Goal: Task Accomplishment & Management: Manage account settings

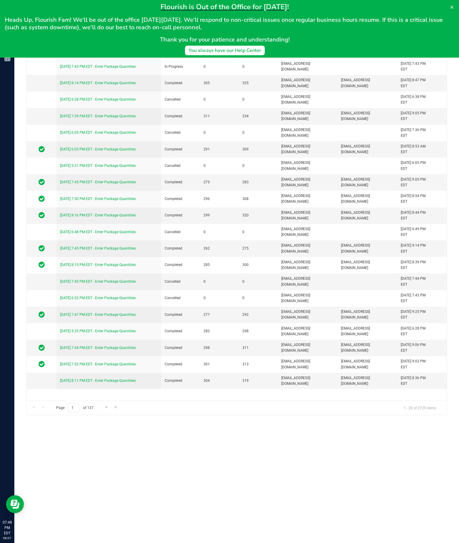
click at [122, 69] on link "[DATE] 7:43 PM EDT - Enter Package Quantities" at bounding box center [98, 67] width 76 height 4
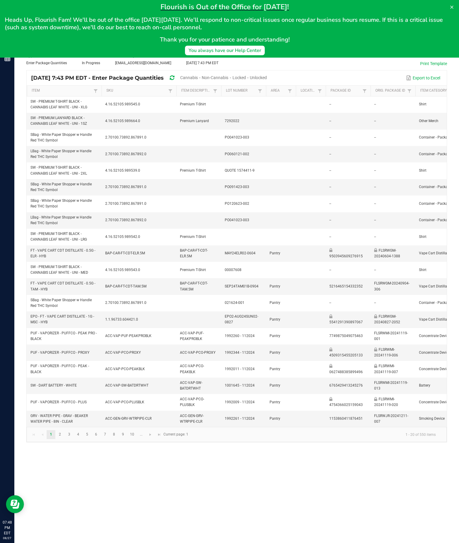
click at [454, 7] on button at bounding box center [452, 7] width 10 height 10
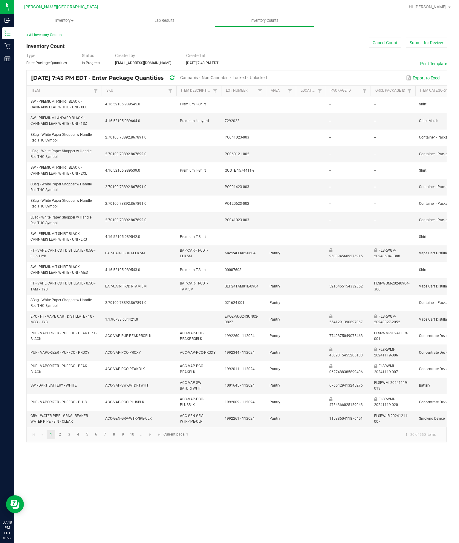
click at [267, 80] on span "Unlocked" at bounding box center [258, 77] width 17 height 5
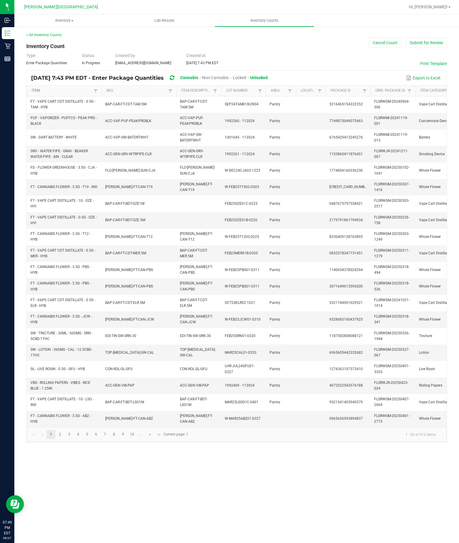
click at [88, 93] on link "Item" at bounding box center [62, 90] width 60 height 5
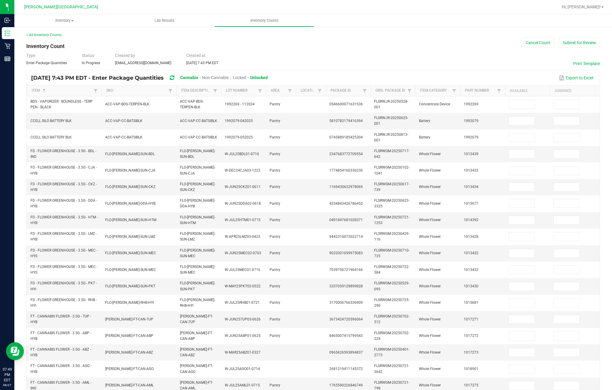
click at [458, 109] on input at bounding box center [522, 104] width 26 height 8
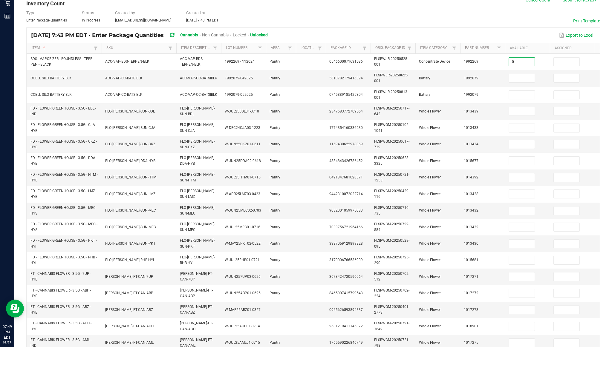
type input "0"
click at [458, 117] on input at bounding box center [522, 121] width 26 height 8
type input "0"
click at [458, 134] on input at bounding box center [522, 138] width 26 height 8
type input "0"
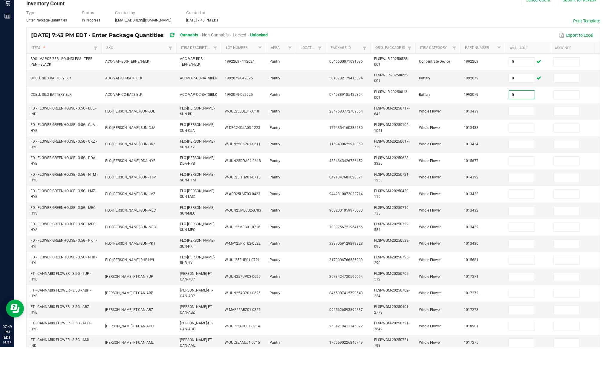
click at [458, 150] on input at bounding box center [522, 154] width 26 height 8
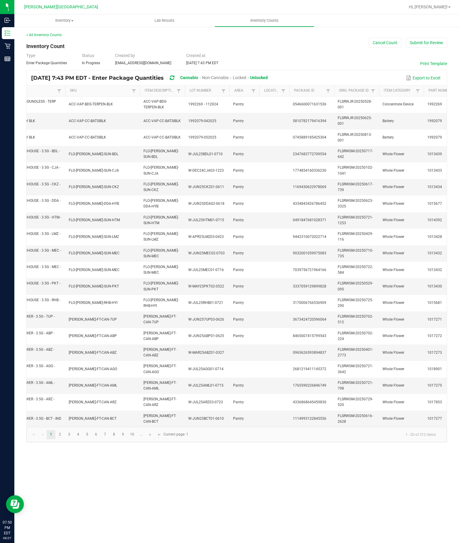
click at [351, 45] on div "< All Inventory Counts Inventory Count Cancel Count Submit for Review Type Ente…" at bounding box center [236, 237] width 421 height 410
click at [328, 51] on div "< All Inventory Counts Inventory Count Cancel Count Submit for Review Type Ente…" at bounding box center [236, 237] width 421 height 410
click at [289, 66] on div "Type Enter Package Quantities Status In Progress Created by [PERSON_NAME][EMAIL…" at bounding box center [236, 59] width 421 height 13
click at [440, 4] on span "Hi, [PERSON_NAME]!" at bounding box center [428, 6] width 39 height 5
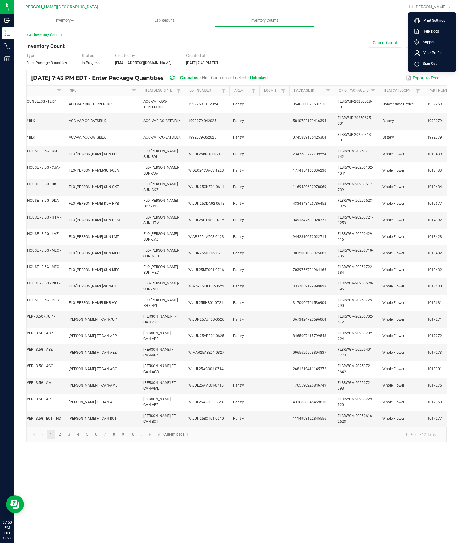
click at [337, 40] on div "< All Inventory Counts Inventory Count Cancel Count Submit for Review Type Ente…" at bounding box center [236, 237] width 421 height 410
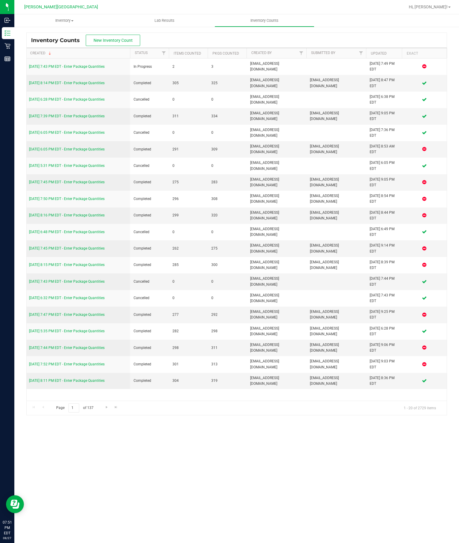
scroll to position [0, 31]
click at [54, 69] on link "[DATE] 7:43 PM EDT - Enter Package Quantities" at bounding box center [67, 67] width 76 height 4
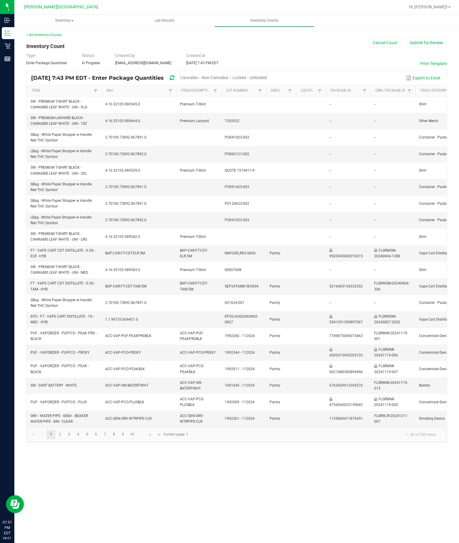
click at [267, 80] on span "Unlocked" at bounding box center [258, 77] width 17 height 5
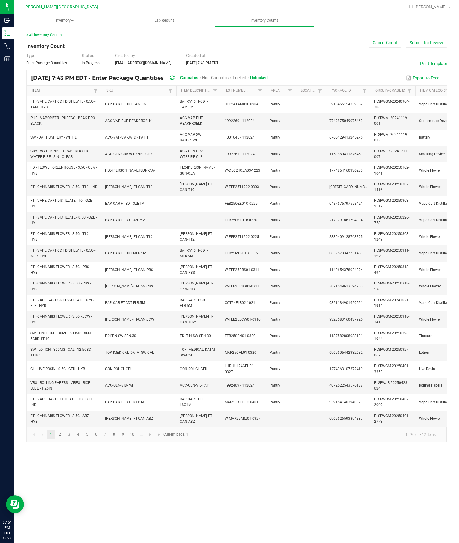
click at [68, 93] on link "Item" at bounding box center [62, 90] width 60 height 5
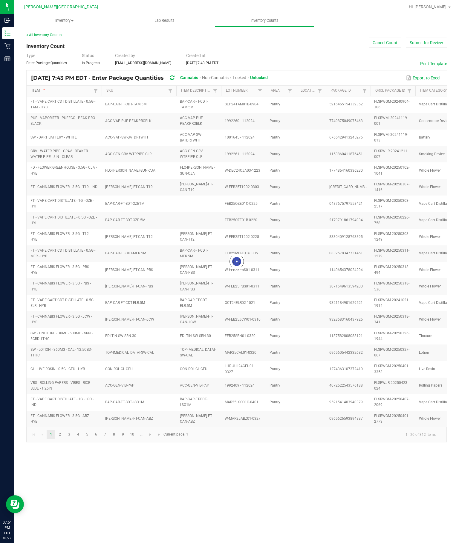
type input "0"
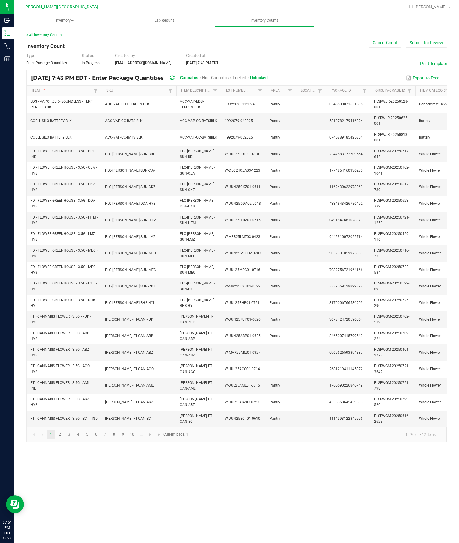
click at [290, 93] on span at bounding box center [289, 91] width 5 height 5
click at [309, 142] on button "Clear" at bounding box center [305, 142] width 30 height 13
click at [286, 93] on link "Area" at bounding box center [278, 90] width 15 height 5
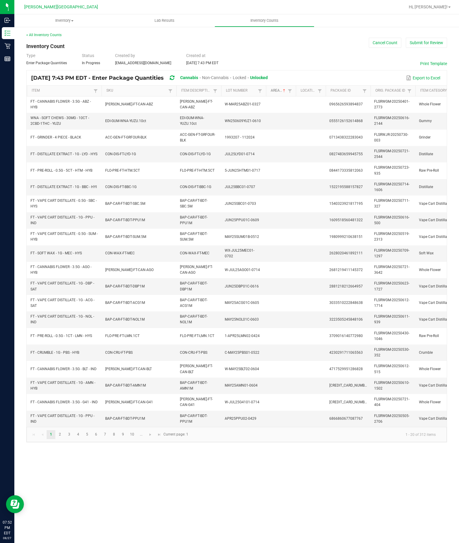
click at [282, 93] on link "Area" at bounding box center [278, 90] width 15 height 5
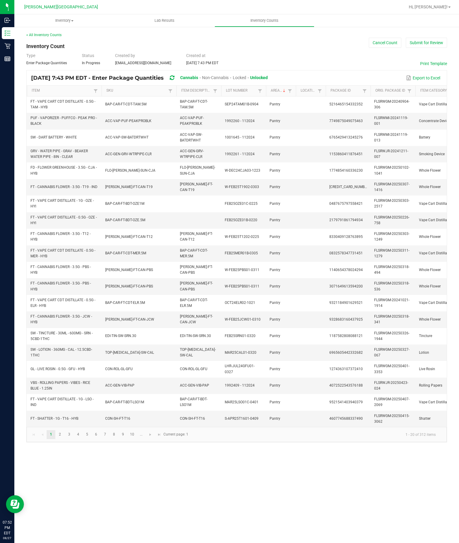
click at [288, 95] on link at bounding box center [289, 90] width 7 height 7
click at [336, 142] on div "Clear Filter" at bounding box center [321, 142] width 62 height 13
click at [338, 145] on div "Clear Filter" at bounding box center [321, 142] width 62 height 13
click at [335, 142] on div "Clear Filter" at bounding box center [321, 142] width 62 height 13
click at [333, 56] on div "Type Enter Package Quantities Status In Progress Created by [PERSON_NAME][EMAIL…" at bounding box center [236, 59] width 421 height 13
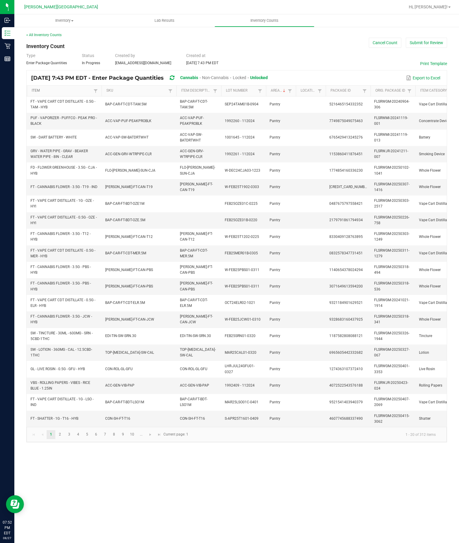
click at [63, 93] on link "Item" at bounding box center [62, 90] width 60 height 5
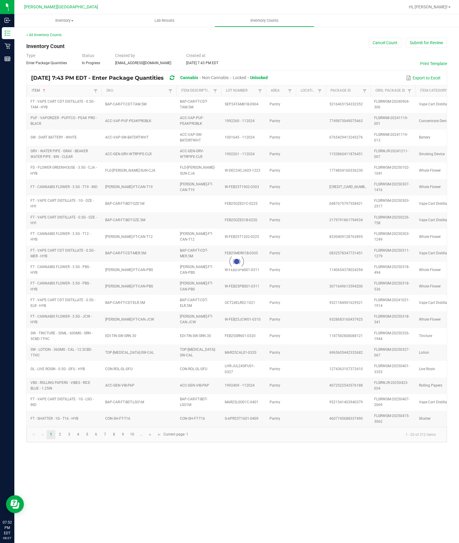
type input "0"
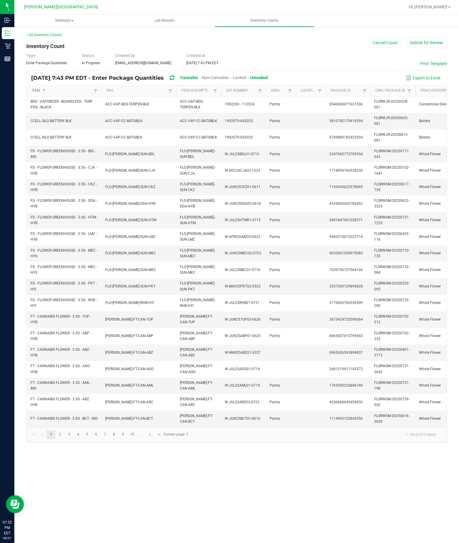
click at [72, 93] on link "Item" at bounding box center [62, 90] width 60 height 5
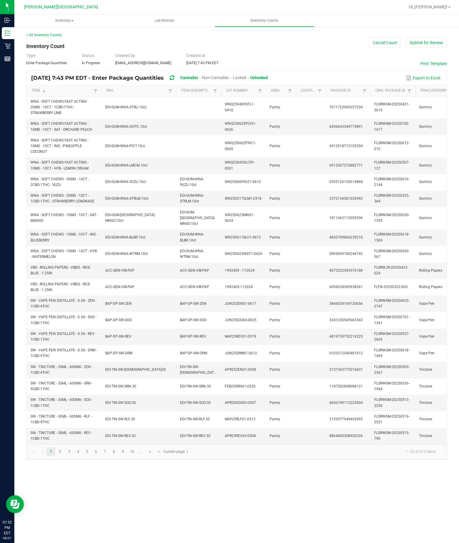
click at [264, 26] on uib-tab-heading "Inventory Counts" at bounding box center [264, 21] width 99 height 12
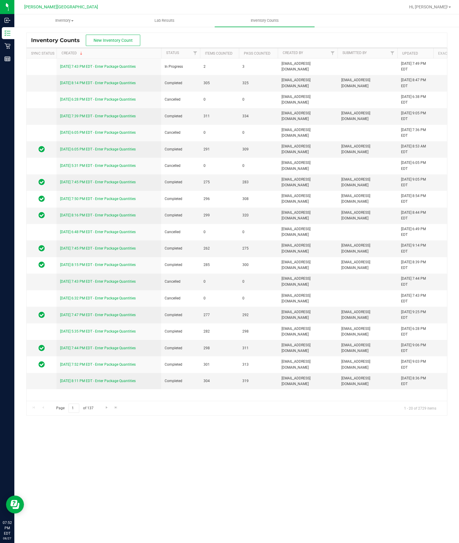
click at [402, 238] on div "[DATE] 6:49 PM EDT" at bounding box center [415, 231] width 29 height 11
click at [101, 69] on link "[DATE] 7:43 PM EDT - Enter Package Quantities" at bounding box center [98, 67] width 76 height 4
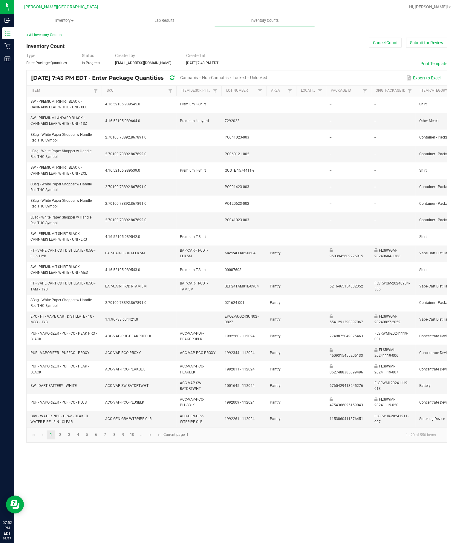
click at [267, 80] on span "Unlocked" at bounding box center [258, 77] width 17 height 5
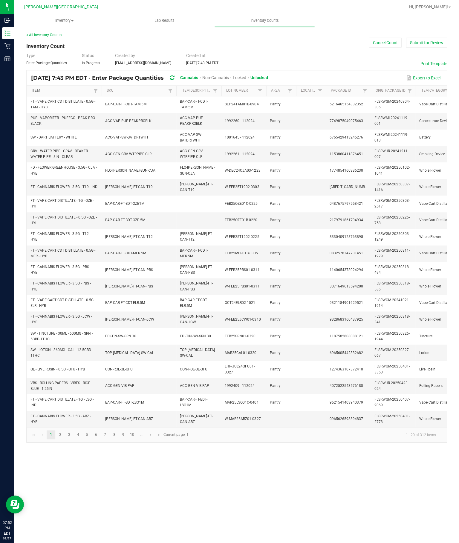
click at [89, 93] on link "Item" at bounding box center [62, 90] width 60 height 5
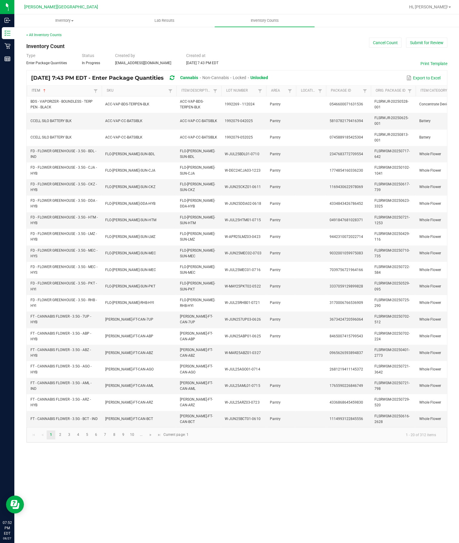
type input "0"
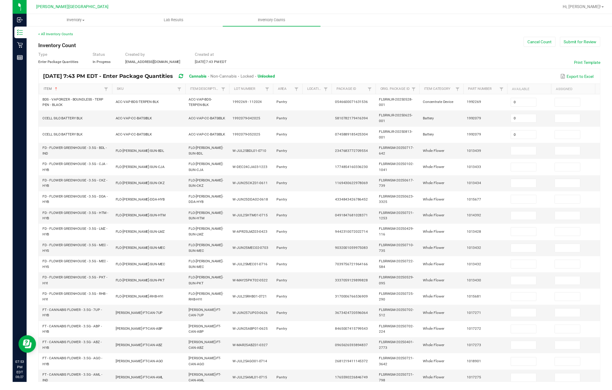
scroll to position [41, 0]
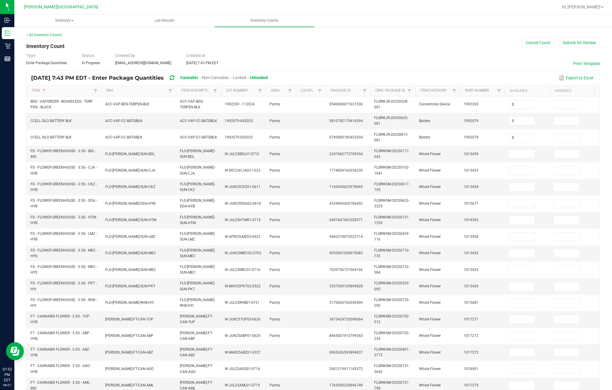
click at [458, 146] on td at bounding box center [527, 154] width 45 height 16
click at [458, 150] on input at bounding box center [522, 154] width 26 height 8
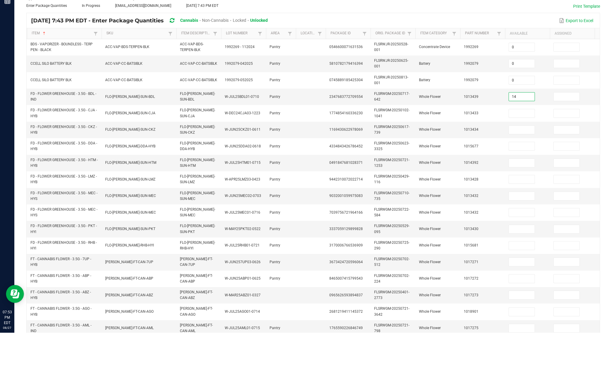
type input "14"
click at [458, 167] on input at bounding box center [522, 171] width 26 height 8
type input "1"
click at [458, 179] on td at bounding box center [527, 187] width 45 height 16
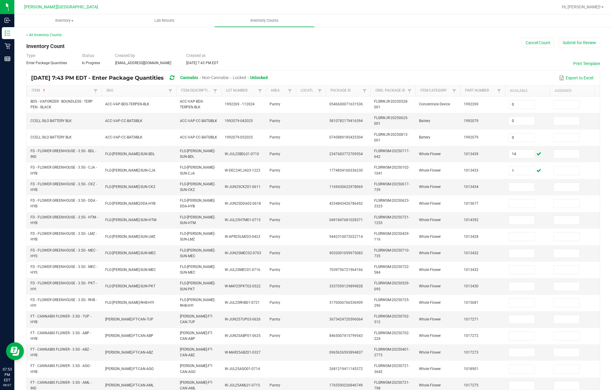
click at [458, 183] on input at bounding box center [522, 187] width 26 height 8
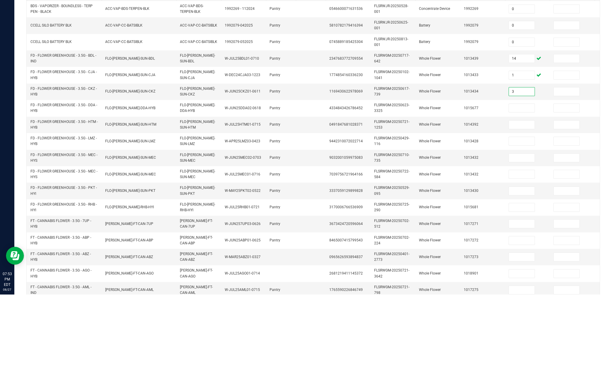
scroll to position [19, 0]
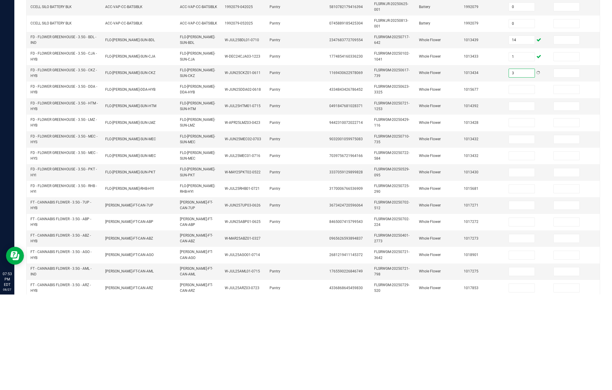
type input "3"
click at [458, 181] on input at bounding box center [522, 185] width 26 height 8
type input "12"
click at [458, 198] on input at bounding box center [522, 202] width 26 height 8
type input "15"
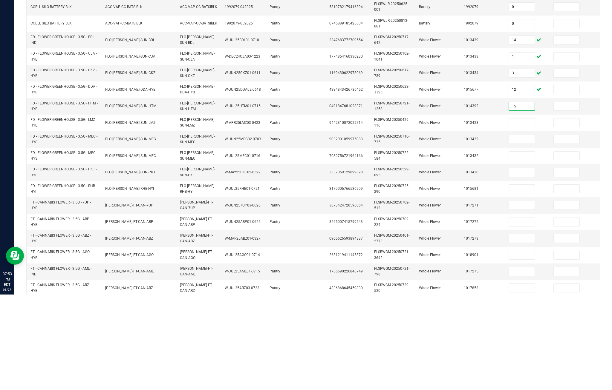
click at [458, 214] on input at bounding box center [522, 218] width 26 height 8
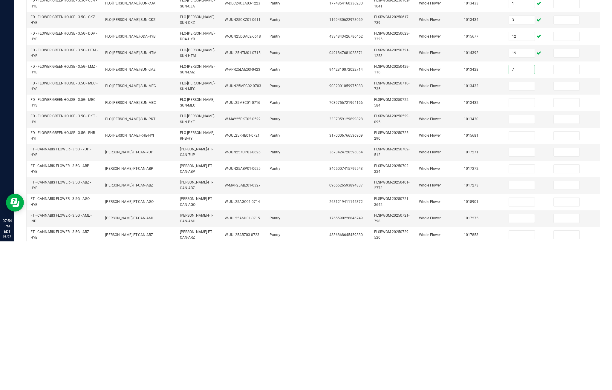
type input "7"
click at [458, 231] on input at bounding box center [522, 235] width 26 height 8
type input "17"
click at [458, 247] on input at bounding box center [522, 251] width 26 height 8
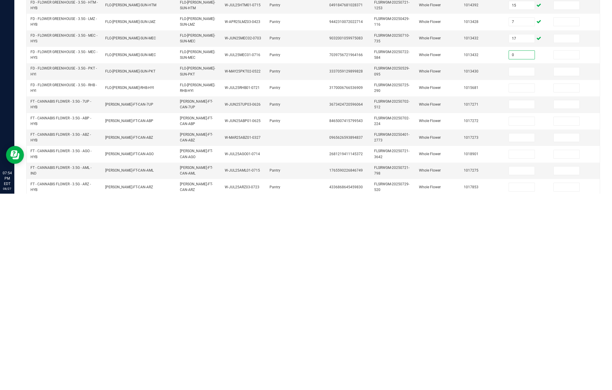
type input "0"
click at [458, 260] on td at bounding box center [527, 268] width 45 height 16
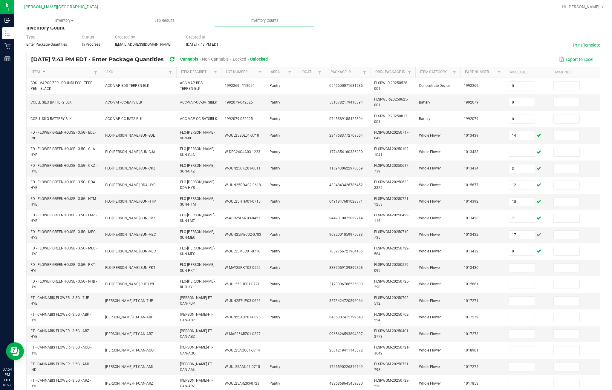
click at [458, 272] on input at bounding box center [522, 268] width 26 height 8
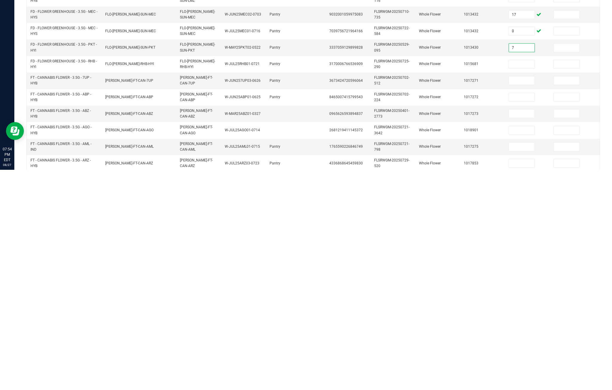
type input "7"
click at [458, 280] on input at bounding box center [522, 284] width 26 height 8
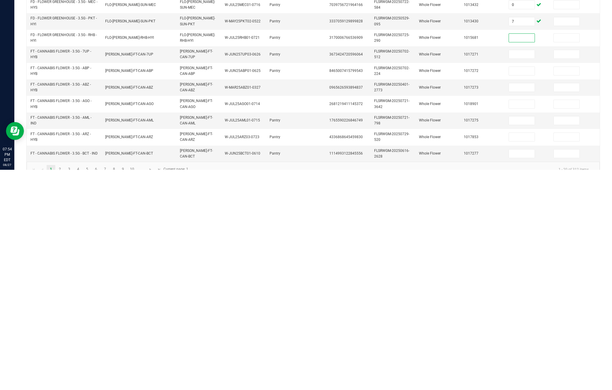
scroll to position [49, 0]
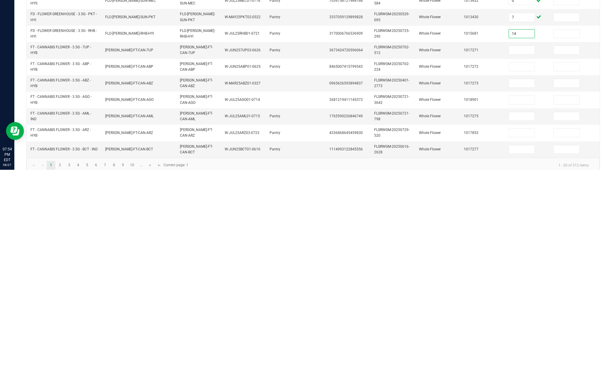
type input "14"
click at [458, 263] on td at bounding box center [527, 271] width 45 height 16
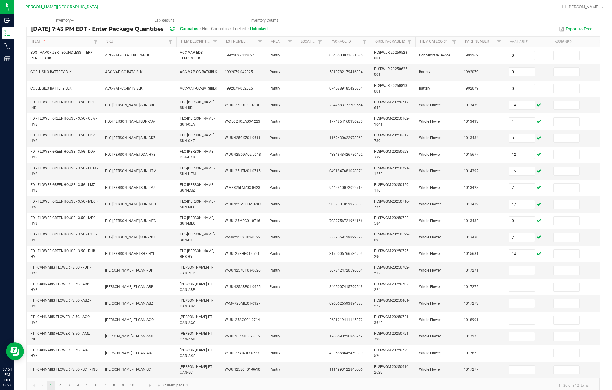
click at [458, 275] on input at bounding box center [522, 270] width 26 height 8
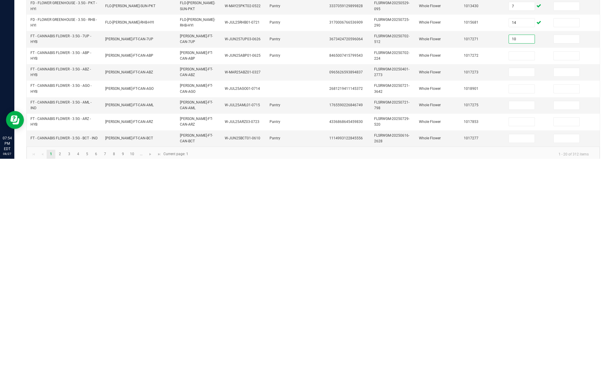
type input "10"
click at [458, 283] on input at bounding box center [522, 287] width 26 height 8
type input "8"
click at [458, 296] on td at bounding box center [527, 304] width 45 height 16
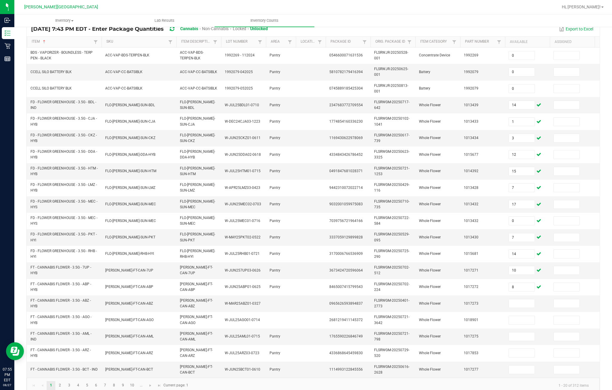
scroll to position [113, 0]
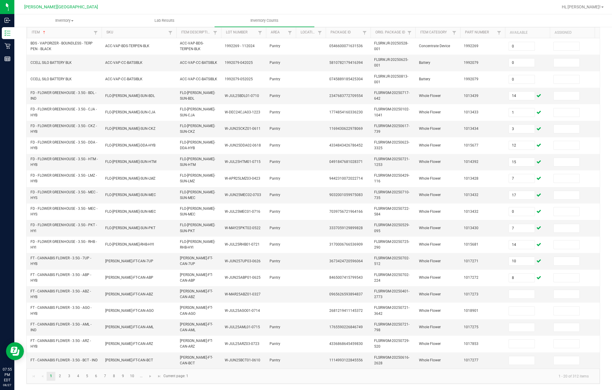
click at [458, 290] on input at bounding box center [522, 294] width 26 height 8
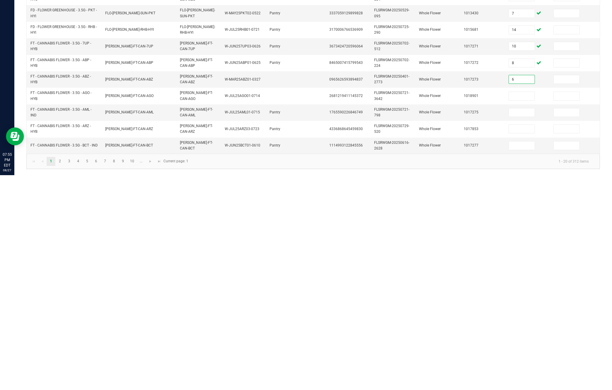
type input "6"
click at [458, 307] on input at bounding box center [522, 311] width 26 height 8
click at [458, 320] on td at bounding box center [527, 328] width 45 height 16
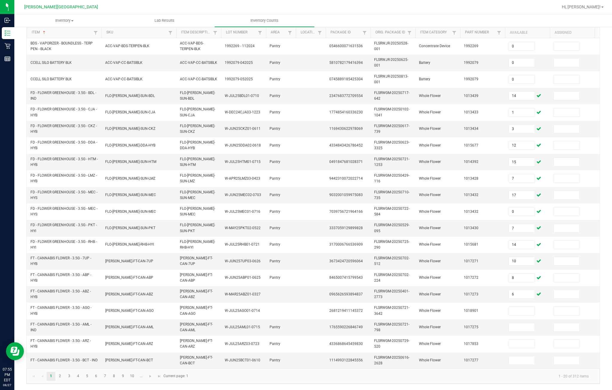
click at [458, 332] on input at bounding box center [522, 327] width 26 height 8
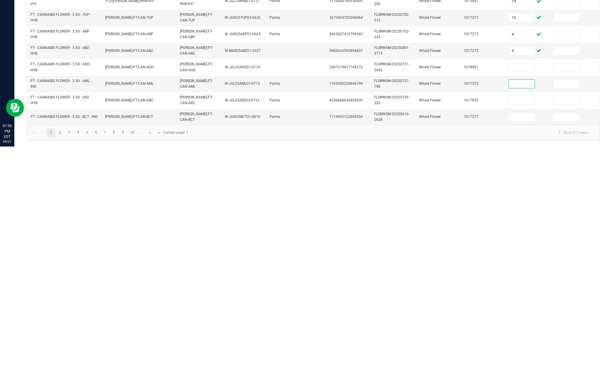
scroll to position [137, 0]
type input "8"
click at [458, 340] on input at bounding box center [522, 344] width 26 height 8
click at [458, 357] on input at bounding box center [522, 361] width 26 height 8
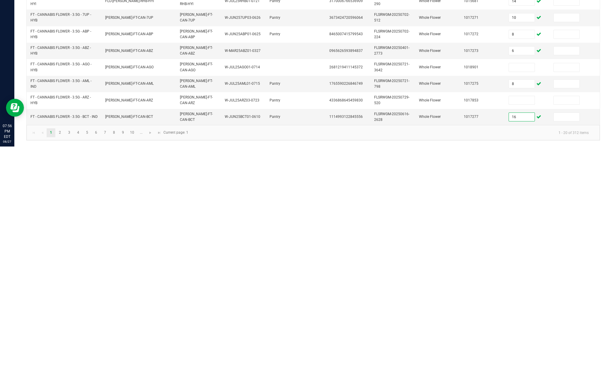
type input "16"
click at [458, 307] on input at bounding box center [522, 311] width 26 height 8
type input "18"
click at [458, 340] on input at bounding box center [522, 344] width 26 height 8
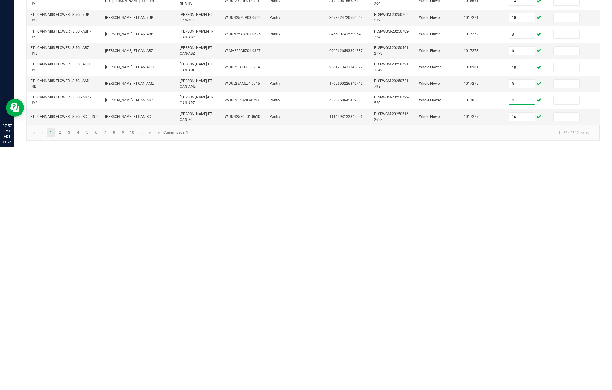
type input "4"
click at [63, 372] on link "2" at bounding box center [60, 376] width 9 height 9
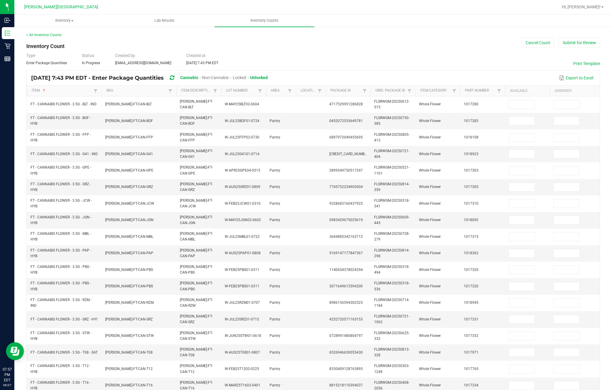
scroll to position [0, 0]
click at [458, 100] on input at bounding box center [522, 104] width 26 height 8
type input "14"
click at [458, 117] on input at bounding box center [522, 121] width 26 height 8
type input "19"
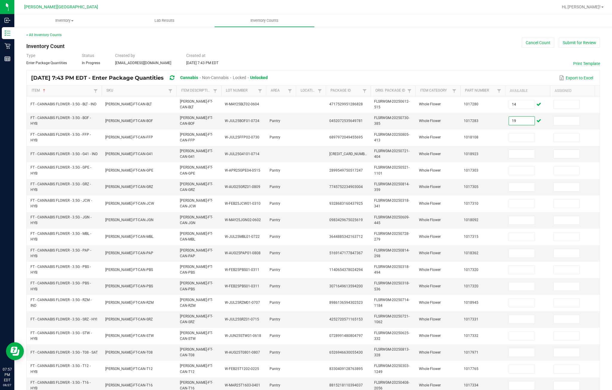
click at [458, 134] on input at bounding box center [522, 138] width 26 height 8
type input "17"
click at [458, 150] on input at bounding box center [522, 154] width 26 height 8
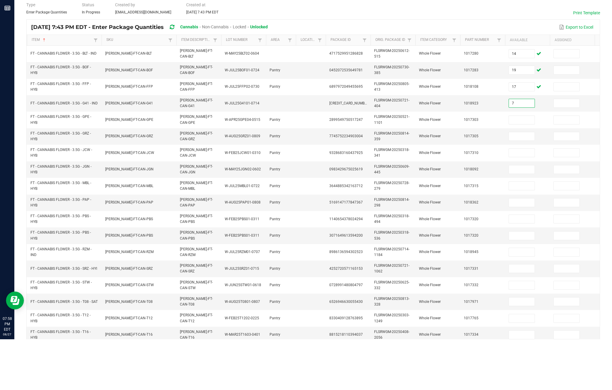
type input "7"
click at [458, 167] on input at bounding box center [522, 171] width 26 height 8
type input "18"
click at [458, 183] on input at bounding box center [522, 187] width 26 height 8
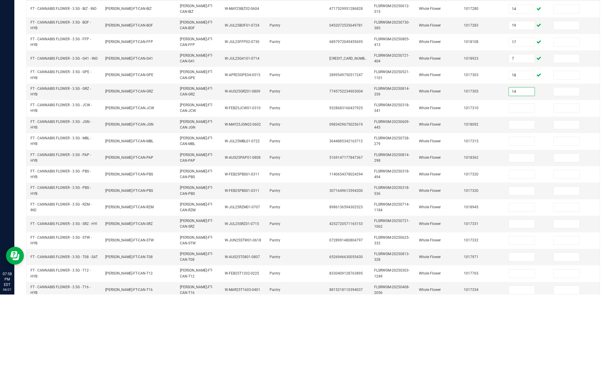
type input "14"
click at [458, 196] on td at bounding box center [527, 204] width 45 height 16
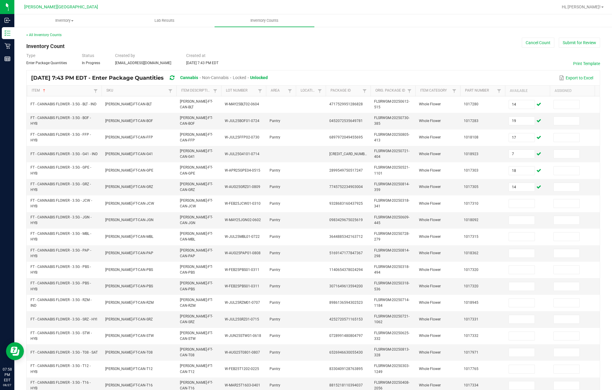
click at [458, 200] on input at bounding box center [522, 204] width 26 height 8
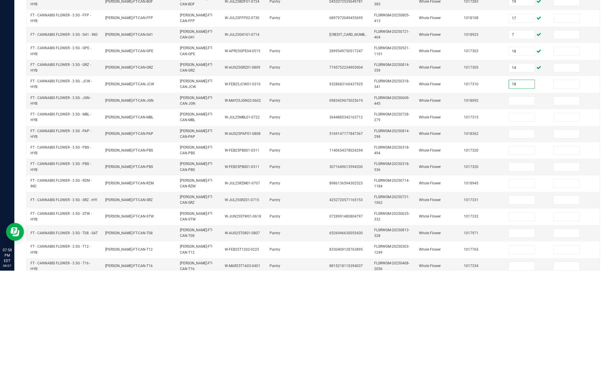
type input "18"
click at [458, 216] on input at bounding box center [522, 220] width 26 height 8
type input "8"
click at [458, 233] on input at bounding box center [522, 237] width 26 height 8
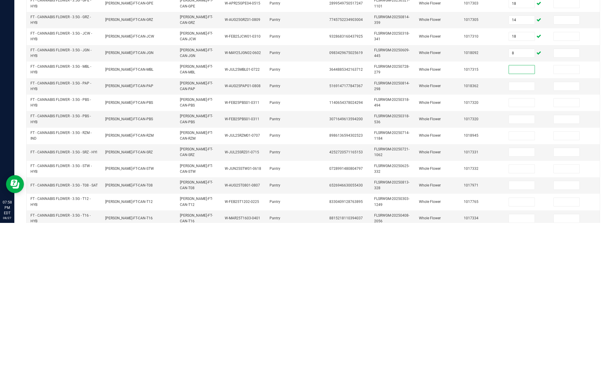
type input "1"
type input "2"
click at [458, 249] on input at bounding box center [522, 253] width 26 height 8
type input "20"
click at [458, 262] on td at bounding box center [527, 270] width 45 height 16
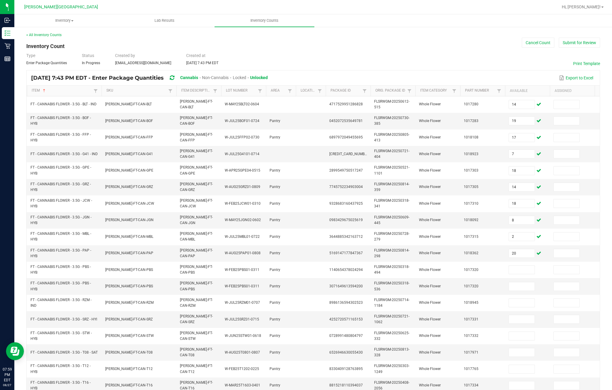
click at [458, 274] on input at bounding box center [522, 270] width 26 height 8
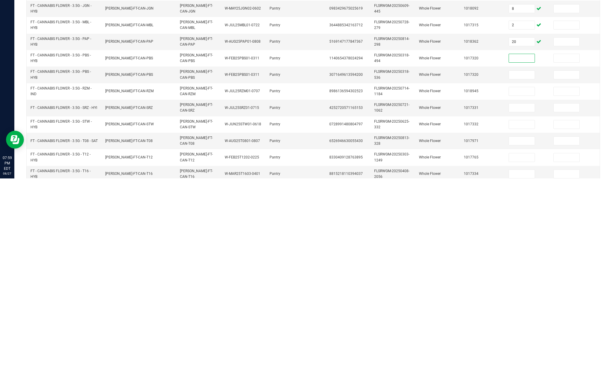
click at [458, 283] on input at bounding box center [522, 287] width 26 height 8
type input "0"
click at [458, 266] on input at bounding box center [522, 270] width 26 height 8
type input "11"
click at [458, 295] on td at bounding box center [527, 303] width 45 height 16
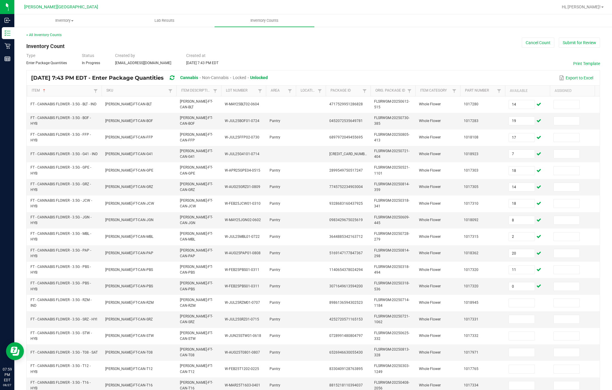
click at [458, 307] on input at bounding box center [522, 303] width 26 height 8
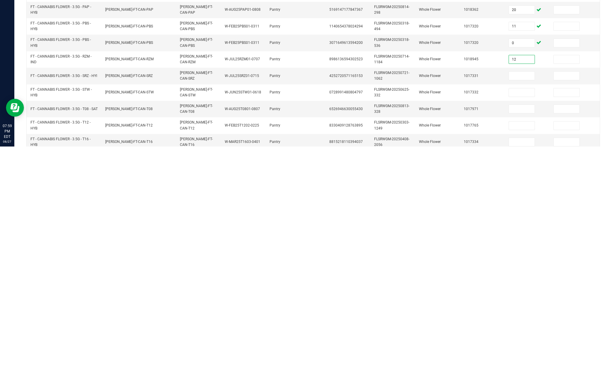
type input "12"
click at [458, 315] on input at bounding box center [522, 319] width 26 height 8
type input "5"
type input "6"
click at [458, 332] on input at bounding box center [522, 336] width 26 height 8
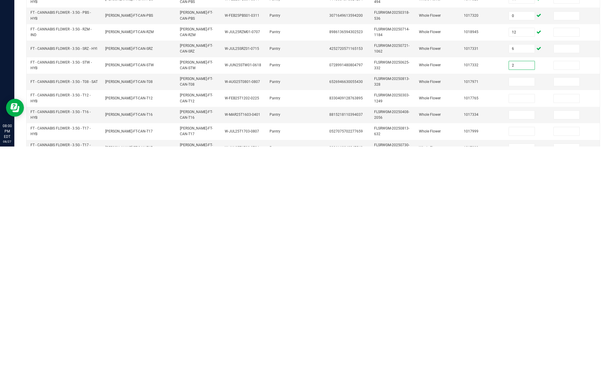
scroll to position [31, 0]
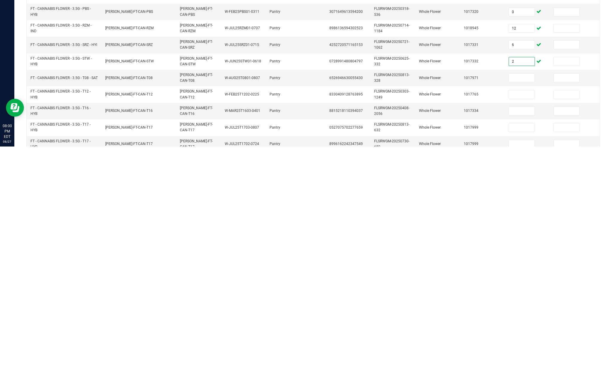
type input "2"
click at [458, 314] on td at bounding box center [527, 322] width 45 height 16
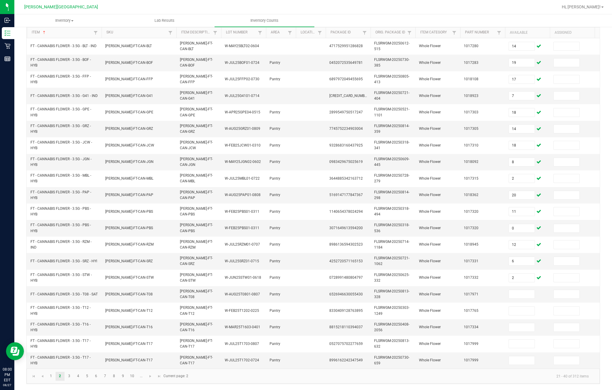
click at [458, 290] on input at bounding box center [522, 294] width 26 height 8
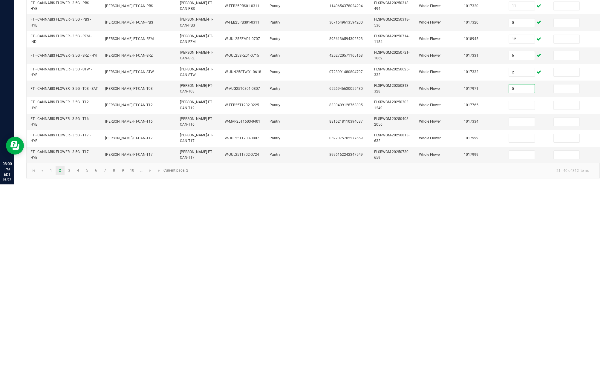
type input "5"
click at [458, 307] on input at bounding box center [522, 311] width 26 height 8
type input "6"
click at [458, 303] on td "6" at bounding box center [527, 311] width 45 height 16
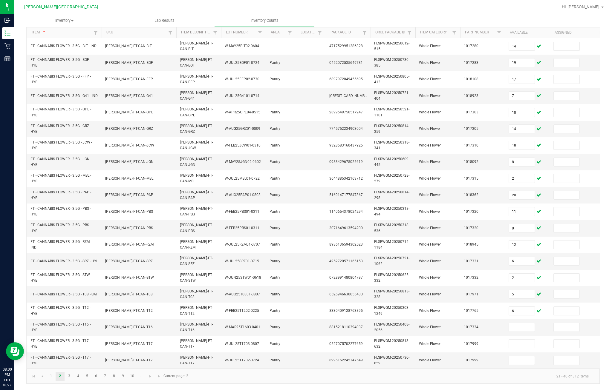
click at [458, 323] on input at bounding box center [522, 327] width 26 height 8
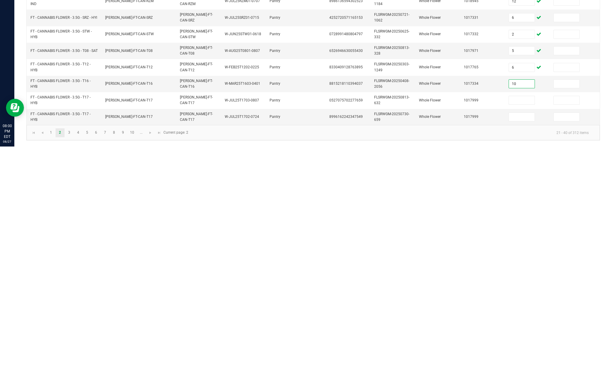
type input "10"
click at [458, 340] on input at bounding box center [522, 344] width 26 height 8
type input "10"
click at [458, 357] on input at bounding box center [522, 361] width 26 height 8
type input "0"
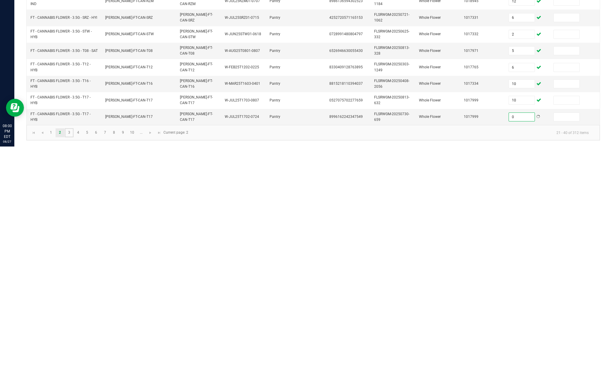
click at [72, 372] on link "3" at bounding box center [69, 376] width 9 height 9
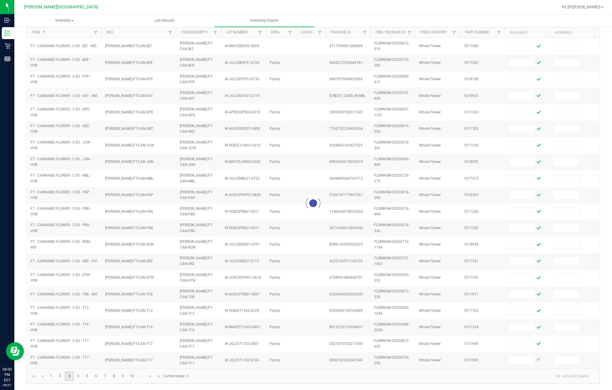
scroll to position [69, 0]
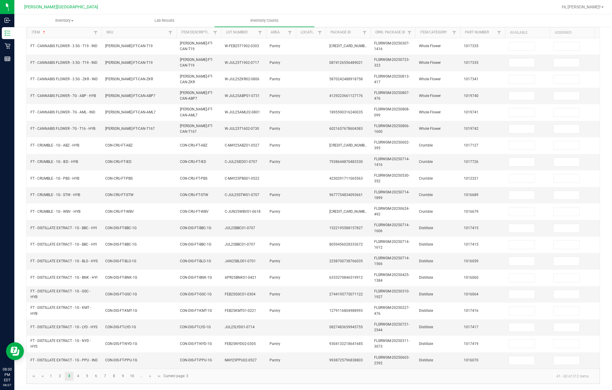
click at [458, 71] on td "1017341" at bounding box center [482, 79] width 45 height 16
click at [458, 75] on input at bounding box center [522, 79] width 26 height 8
type input "7"
click at [458, 92] on input at bounding box center [522, 96] width 26 height 8
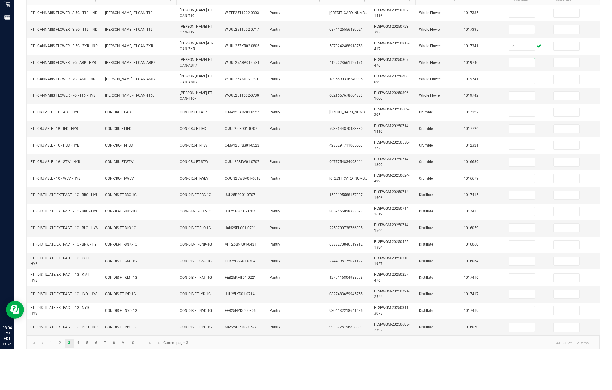
scroll to position [51, 0]
click at [458, 49] on input at bounding box center [522, 53] width 26 height 8
type input "11"
click at [458, 66] on input at bounding box center [522, 70] width 26 height 8
type input "0"
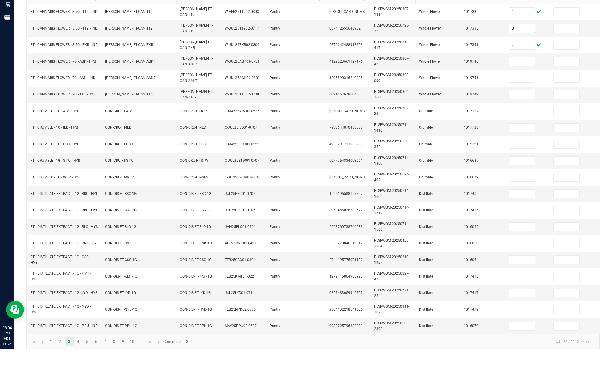
click at [458, 99] on input at bounding box center [522, 103] width 26 height 8
type input "2"
click at [458, 116] on input at bounding box center [522, 120] width 26 height 8
type input "10"
click at [458, 132] on input at bounding box center [522, 136] width 26 height 8
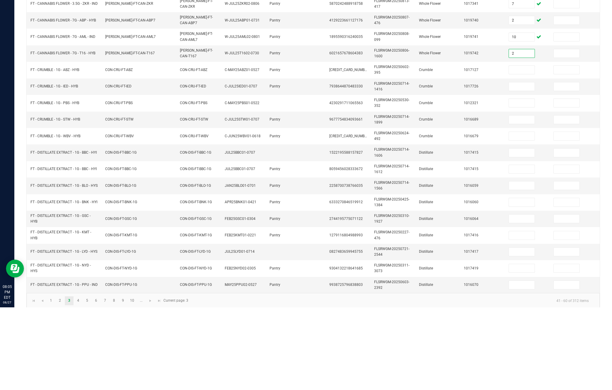
type input "2"
click at [458, 145] on td at bounding box center [527, 153] width 45 height 16
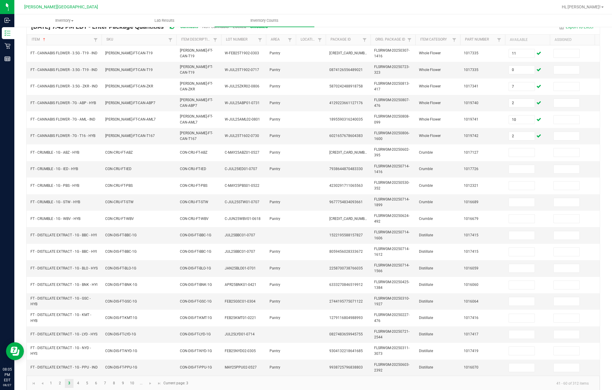
click at [458, 148] on input at bounding box center [522, 152] width 26 height 8
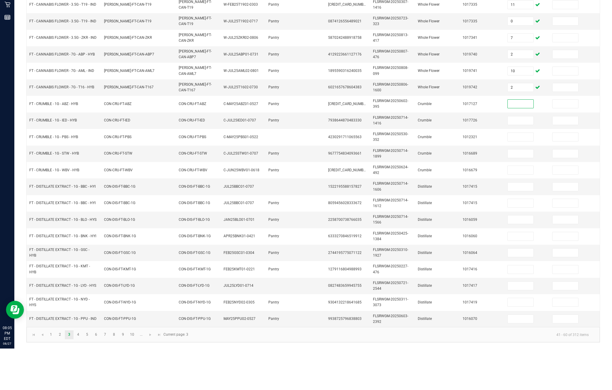
scroll to position [0, 0]
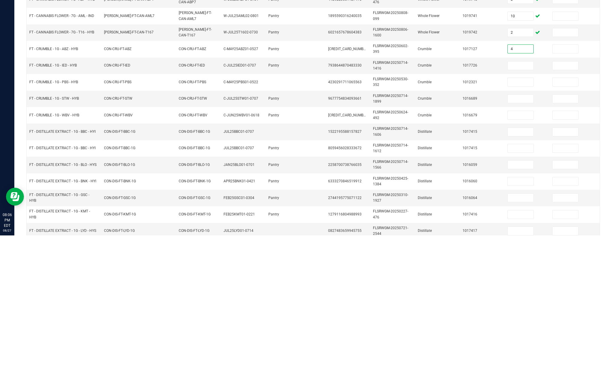
type input "4"
click at [458, 216] on input at bounding box center [520, 220] width 26 height 8
type input "1"
click at [458, 233] on input at bounding box center [520, 237] width 26 height 8
type input "7"
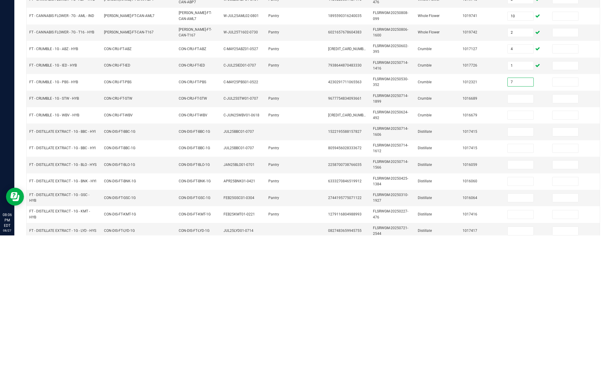
click at [458, 249] on input at bounding box center [520, 253] width 26 height 8
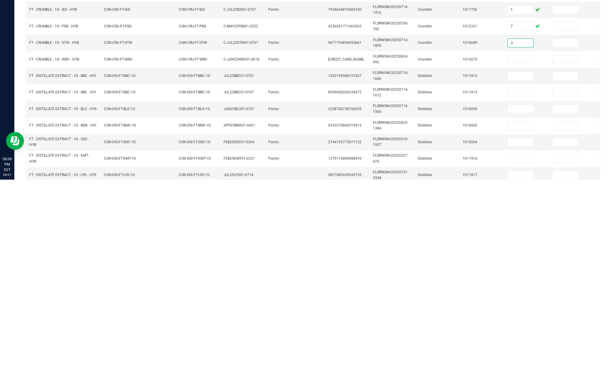
type input "3"
click at [458, 266] on input at bounding box center [520, 270] width 26 height 8
type input "4"
click at [458, 283] on input at bounding box center [520, 287] width 26 height 8
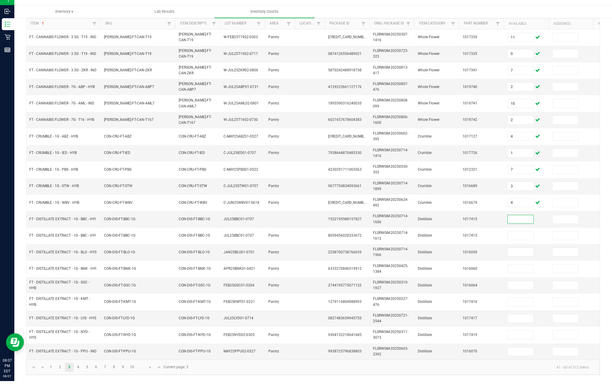
scroll to position [38, 0]
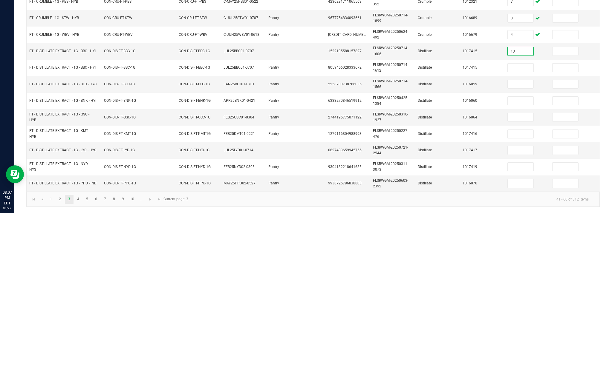
type input "13"
click at [458, 241] on input at bounding box center [520, 245] width 26 height 8
type input "0"
click at [458, 257] on input at bounding box center [520, 261] width 26 height 8
type input "8"
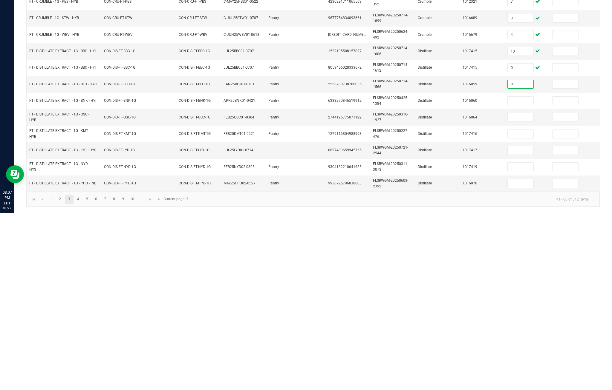
click at [458, 274] on input at bounding box center [520, 278] width 26 height 8
type input "3"
click at [458, 290] on input at bounding box center [520, 294] width 26 height 8
type input "4"
click at [458, 307] on input at bounding box center [520, 311] width 26 height 8
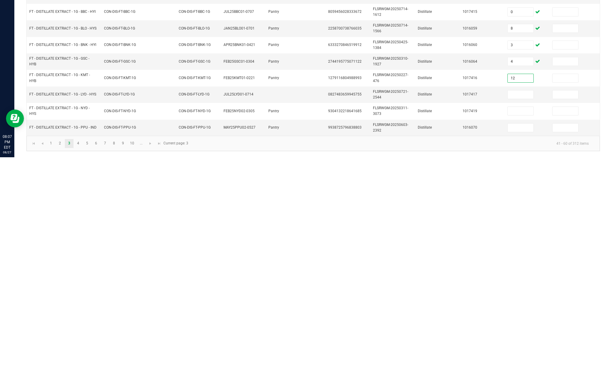
type input "12"
click at [458, 323] on input at bounding box center [520, 327] width 26 height 8
type input "10"
click at [458, 357] on input at bounding box center [520, 361] width 26 height 8
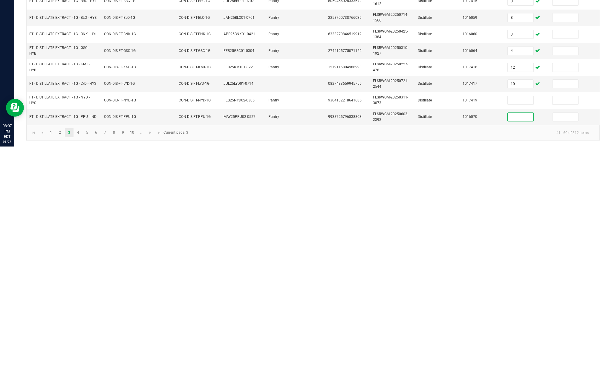
click at [458, 340] on input at bounding box center [520, 344] width 26 height 8
type input "3"
click at [458, 357] on input at bounding box center [520, 361] width 26 height 8
type input "7"
click at [335, 353] on td "9938725796838803" at bounding box center [346, 361] width 45 height 16
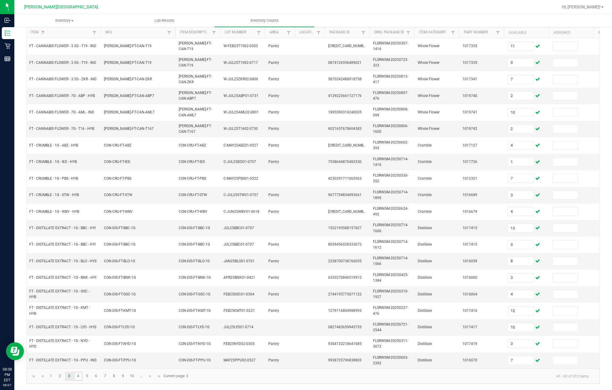
click at [81, 377] on link "4" at bounding box center [78, 376] width 9 height 9
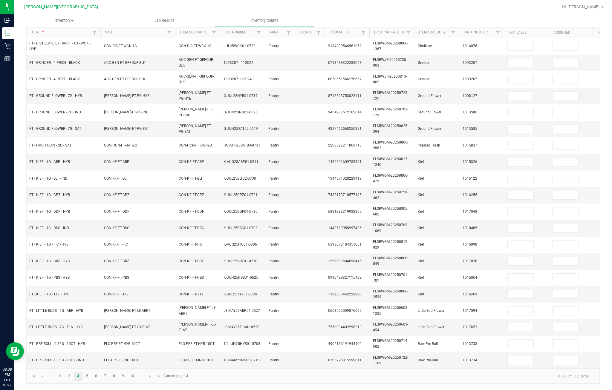
click at [458, 75] on input at bounding box center [520, 79] width 26 height 8
type input "0"
click at [458, 92] on input at bounding box center [520, 96] width 26 height 8
type input "0"
click at [458, 108] on input at bounding box center [520, 112] width 26 height 8
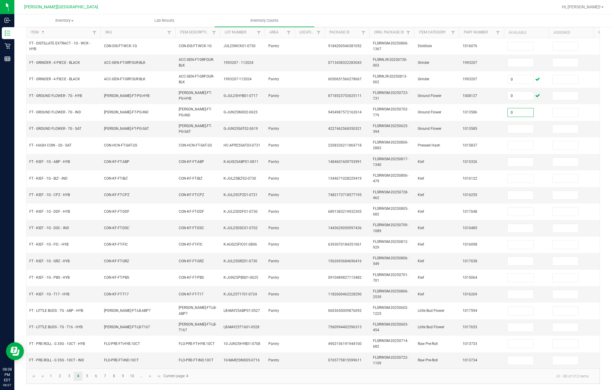
type input "0"
click at [458, 125] on input at bounding box center [520, 129] width 26 height 8
click at [458, 92] on input "0" at bounding box center [520, 96] width 26 height 8
click at [458, 108] on input "0" at bounding box center [520, 112] width 26 height 8
click at [458, 92] on input at bounding box center [520, 96] width 26 height 8
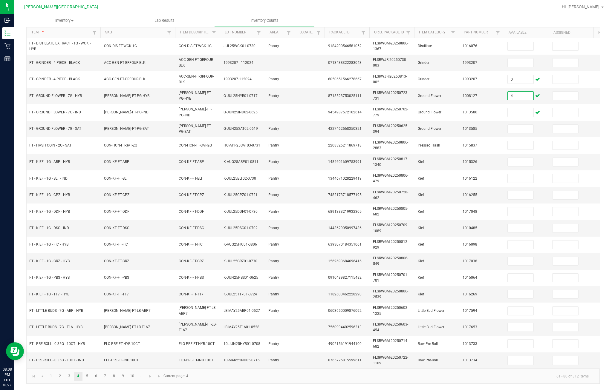
type input "4"
click at [458, 108] on input at bounding box center [520, 112] width 26 height 8
type input "3"
click at [458, 125] on input at bounding box center [520, 129] width 26 height 8
type input "8"
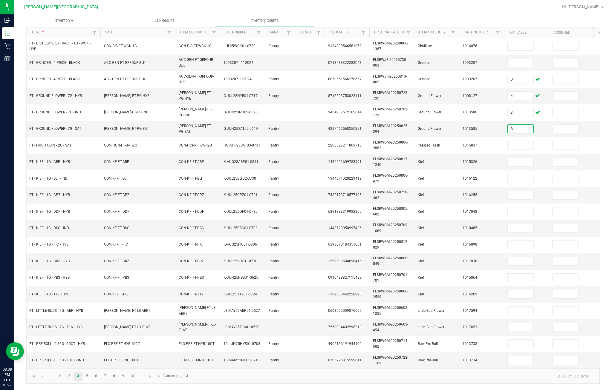
click at [458, 141] on input at bounding box center [520, 145] width 26 height 8
type input "1"
type input "0"
click at [458, 158] on input at bounding box center [520, 162] width 26 height 8
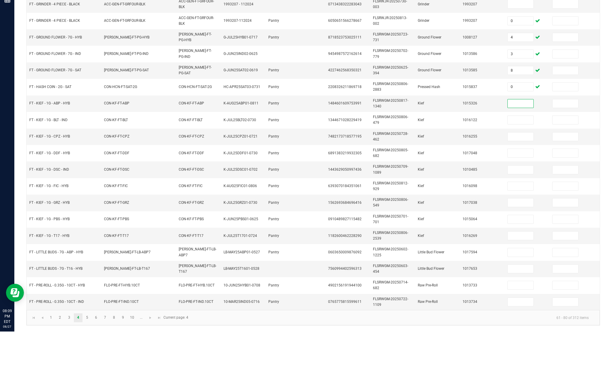
scroll to position [0, 0]
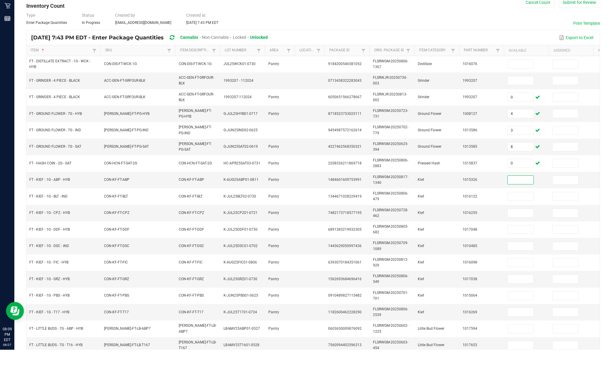
click at [458, 100] on input at bounding box center [520, 104] width 26 height 8
type input "0"
click at [458, 117] on input at bounding box center [520, 121] width 26 height 8
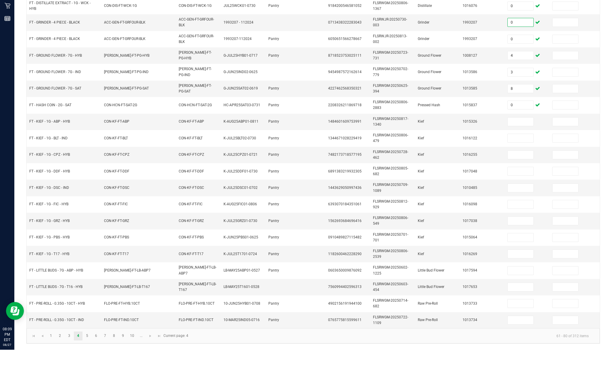
type input "0"
click at [458, 158] on input at bounding box center [520, 162] width 26 height 8
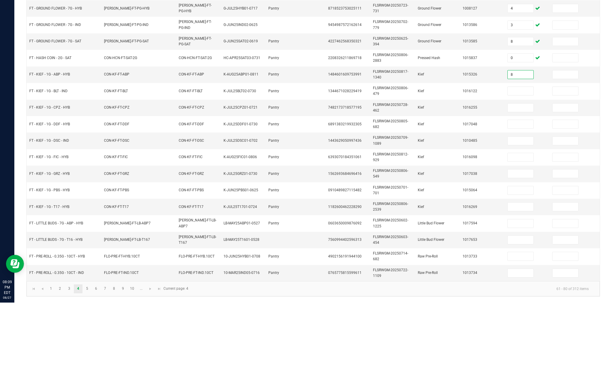
type input "8"
click at [458, 174] on input at bounding box center [520, 178] width 26 height 8
type input "3"
click at [458, 191] on input at bounding box center [520, 195] width 26 height 8
type input "8"
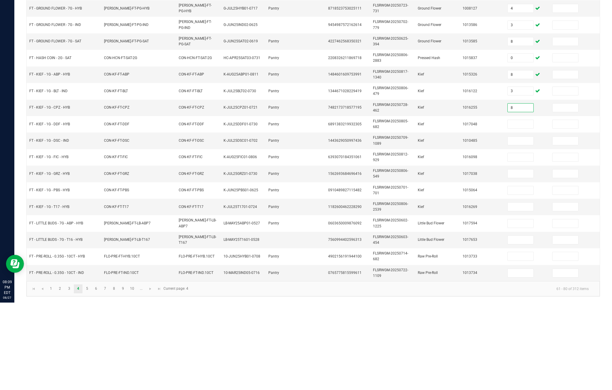
click at [458, 208] on input at bounding box center [520, 212] width 26 height 8
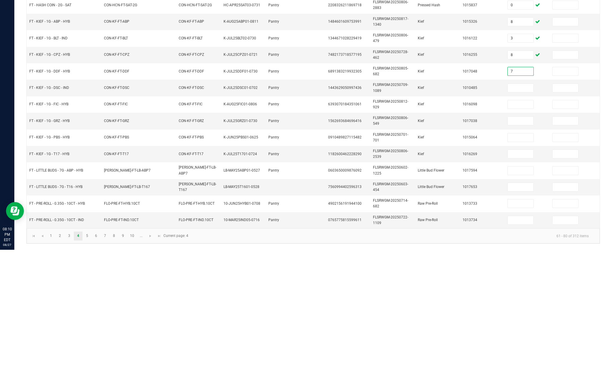
type input "7"
click at [458, 224] on input at bounding box center [520, 228] width 26 height 8
type input "7"
click at [458, 241] on input at bounding box center [520, 245] width 26 height 8
type input "7"
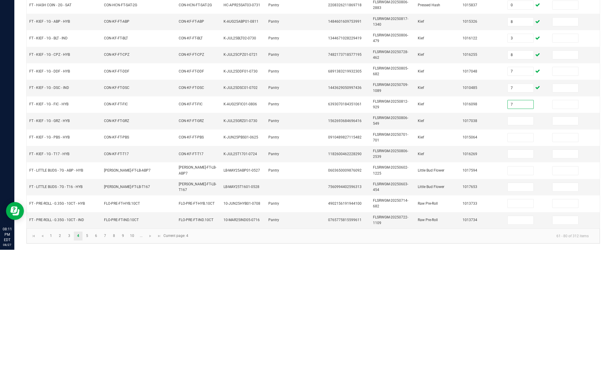
click at [458, 257] on input at bounding box center [520, 261] width 26 height 8
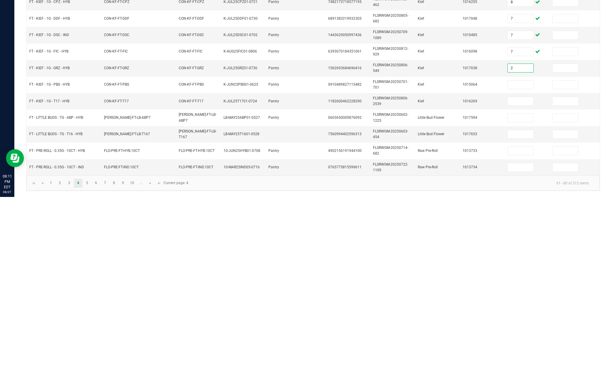
type input "2"
click at [458, 274] on input at bounding box center [520, 278] width 26 height 8
type input "3"
click at [458, 290] on input at bounding box center [520, 294] width 26 height 8
type input "5"
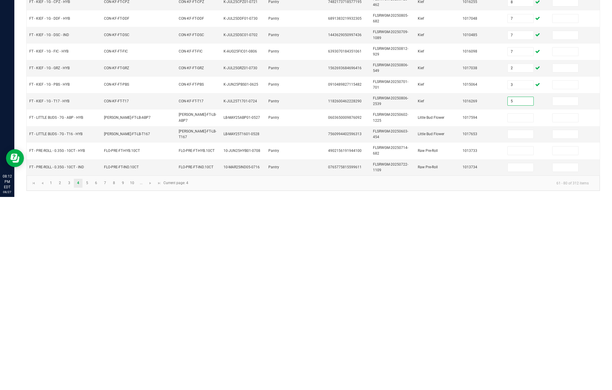
click at [458, 307] on input at bounding box center [520, 311] width 26 height 8
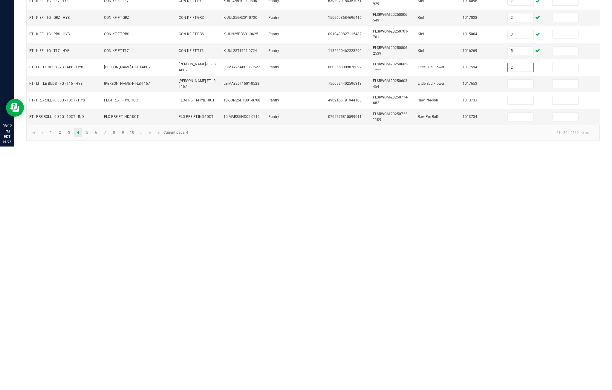
type input "2"
click at [458, 323] on input at bounding box center [520, 327] width 26 height 8
type input "2"
click at [458, 340] on input at bounding box center [520, 344] width 26 height 8
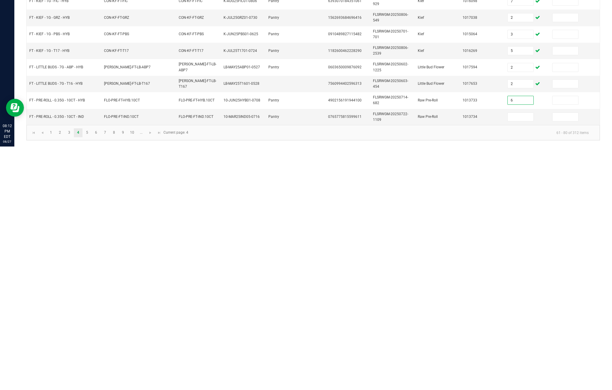
type input "6"
click at [458, 357] on input at bounding box center [520, 361] width 26 height 8
type input "4"
click at [91, 372] on link "5" at bounding box center [87, 376] width 9 height 9
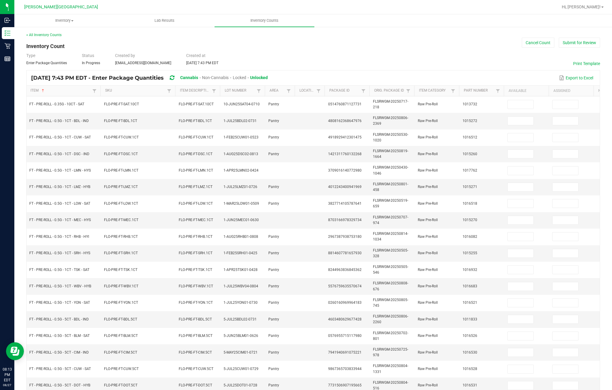
scroll to position [0, 0]
click at [458, 100] on input at bounding box center [520, 104] width 26 height 8
type input "2"
click at [458, 113] on td at bounding box center [526, 121] width 45 height 16
click at [458, 117] on input at bounding box center [520, 121] width 26 height 8
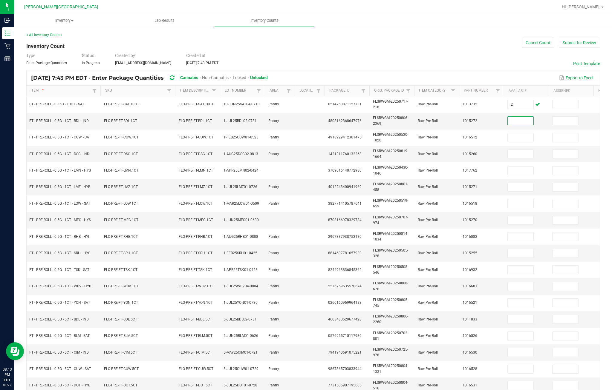
click at [458, 134] on input at bounding box center [520, 138] width 26 height 8
click at [458, 117] on input at bounding box center [520, 121] width 26 height 8
type input "0"
click at [458, 134] on input at bounding box center [520, 138] width 26 height 8
type input "2"
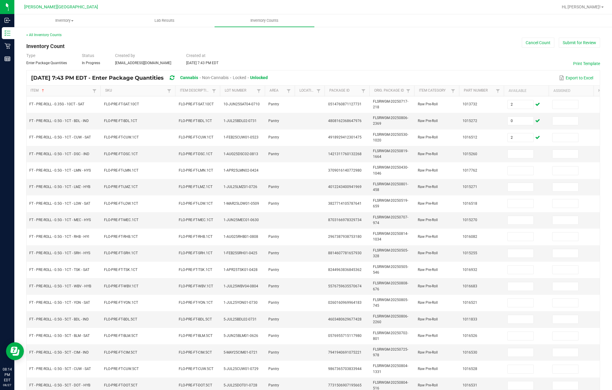
click at [458, 150] on input at bounding box center [520, 154] width 26 height 8
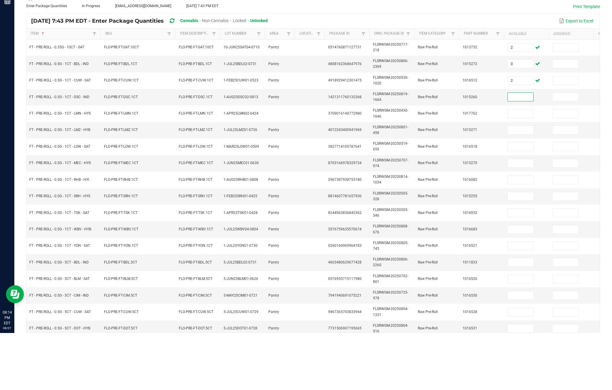
click at [458, 167] on input at bounding box center [520, 171] width 26 height 8
click at [458, 150] on input at bounding box center [520, 154] width 26 height 8
type input "10"
click at [458, 167] on input at bounding box center [520, 171] width 26 height 8
type input "6"
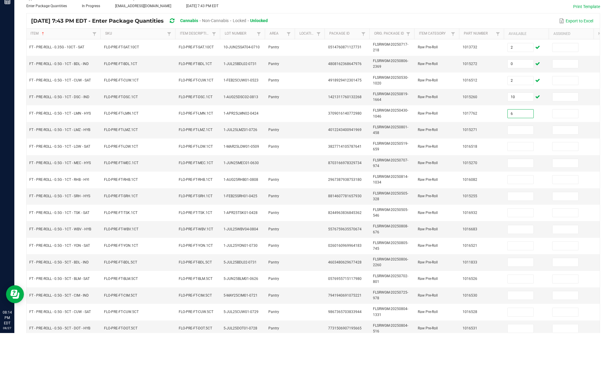
click at [458, 183] on input at bounding box center [520, 187] width 26 height 8
type input "10"
click at [458, 200] on input at bounding box center [520, 204] width 26 height 8
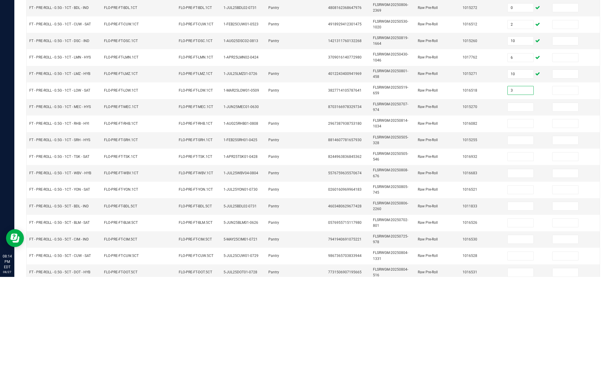
type input "3"
click at [458, 216] on input at bounding box center [520, 220] width 26 height 8
type input "4"
click at [458, 233] on input at bounding box center [520, 237] width 26 height 8
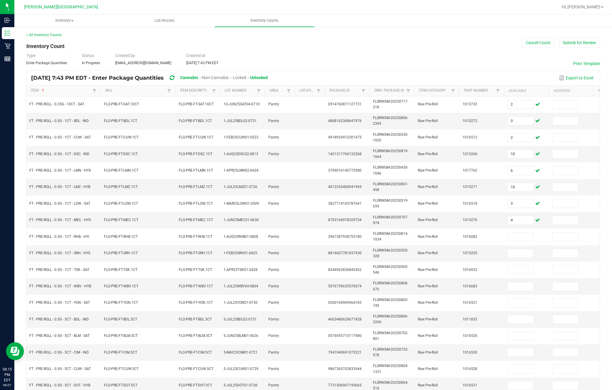
click at [458, 233] on input at bounding box center [520, 237] width 26 height 8
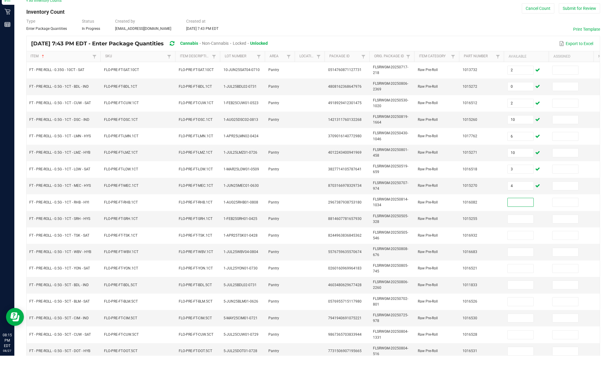
click at [458, 117] on input "0" at bounding box center [520, 121] width 26 height 8
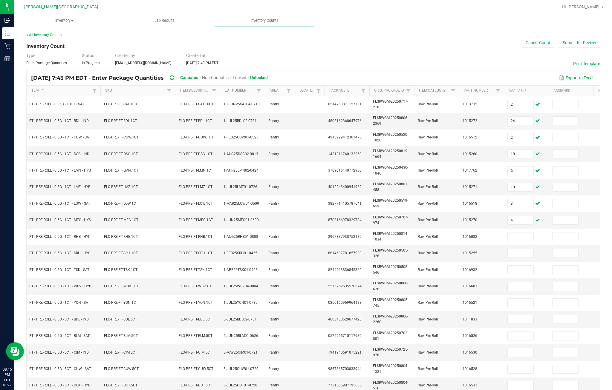
type input "24"
click at [458, 233] on input at bounding box center [520, 237] width 26 height 8
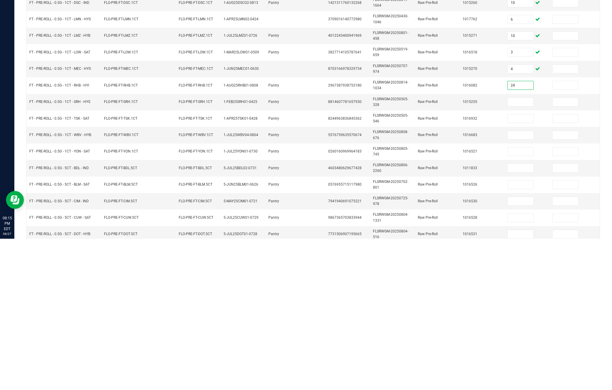
type input "24"
click at [458, 246] on td at bounding box center [526, 254] width 45 height 16
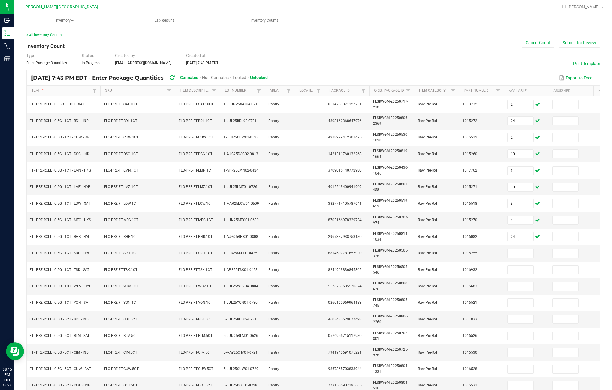
click at [458, 249] on input at bounding box center [520, 253] width 26 height 8
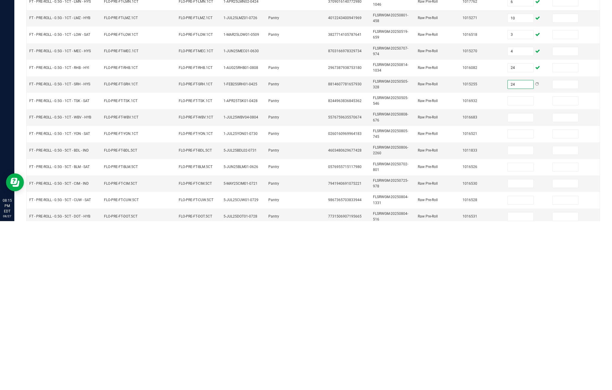
type input "24"
click at [458, 266] on input at bounding box center [520, 270] width 26 height 8
type input "26"
click at [458, 283] on input at bounding box center [520, 287] width 26 height 8
click at [458, 266] on input "26" at bounding box center [520, 270] width 26 height 8
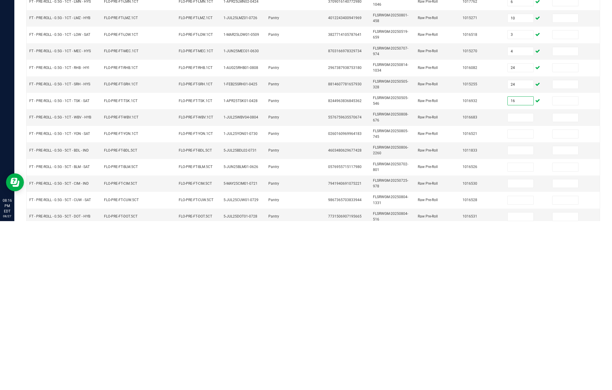
type input "16"
click at [458, 283] on input at bounding box center [520, 287] width 26 height 8
type input "4"
click at [458, 299] on input at bounding box center [520, 303] width 26 height 8
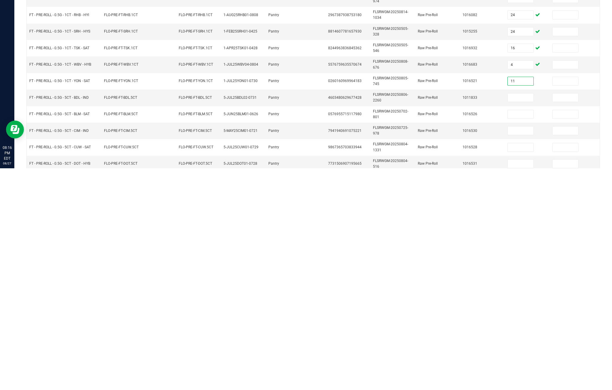
type input "11"
click at [458, 315] on input at bounding box center [520, 319] width 26 height 8
type input "10"
click at [458, 332] on input at bounding box center [520, 336] width 26 height 8
type input "0"
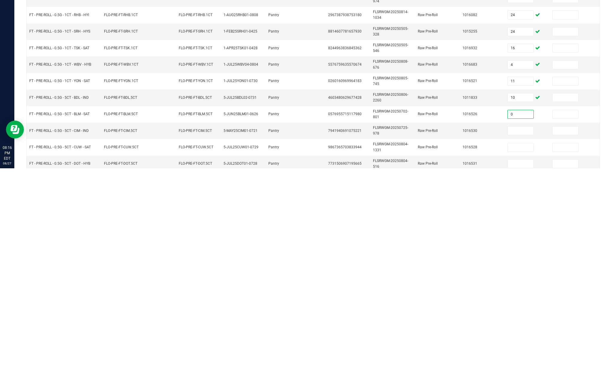
click at [458, 349] on input at bounding box center [520, 353] width 26 height 8
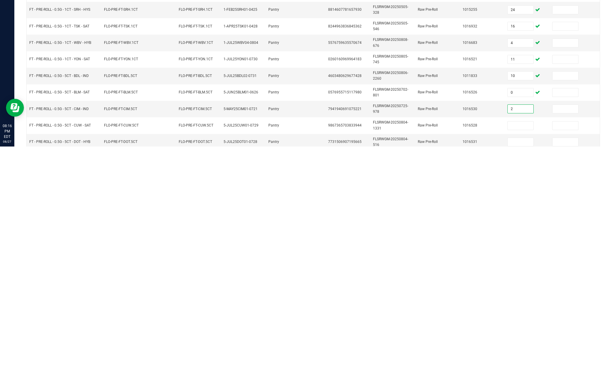
type input "2"
click at [458, 365] on input at bounding box center [520, 369] width 26 height 8
type input "7"
click at [458, 382] on input at bounding box center [520, 386] width 26 height 8
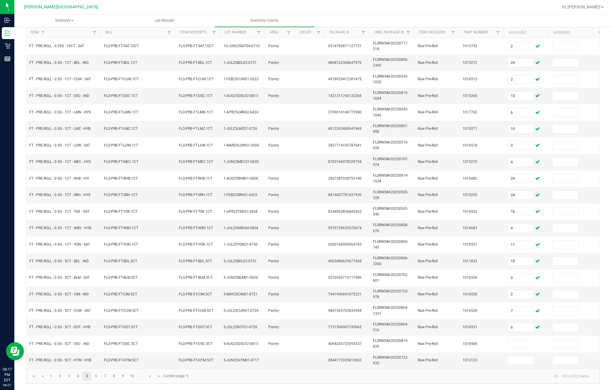
type input "6"
click at [458, 237] on td "11" at bounding box center [526, 245] width 45 height 16
click at [458, 340] on input at bounding box center [520, 344] width 26 height 8
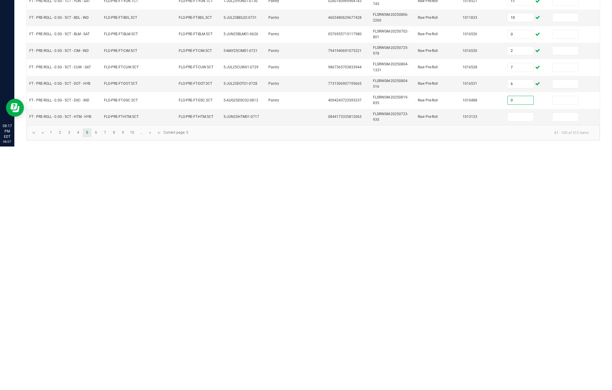
type input "0"
click at [458, 357] on input at bounding box center [520, 361] width 26 height 8
click at [100, 372] on link "6" at bounding box center [96, 376] width 9 height 9
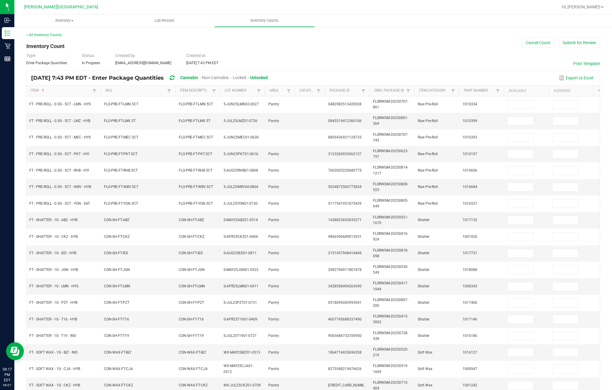
scroll to position [0, 0]
click at [458, 100] on input at bounding box center [520, 104] width 26 height 8
click at [458, 117] on input at bounding box center [520, 121] width 26 height 8
click at [458, 134] on input at bounding box center [520, 138] width 26 height 8
click at [458, 150] on input at bounding box center [520, 154] width 26 height 8
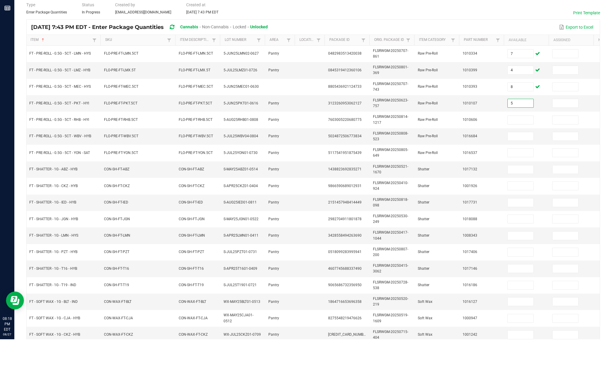
click at [458, 167] on input at bounding box center [520, 171] width 26 height 8
click at [458, 183] on input at bounding box center [520, 187] width 26 height 8
click at [458, 200] on input at bounding box center [520, 204] width 26 height 8
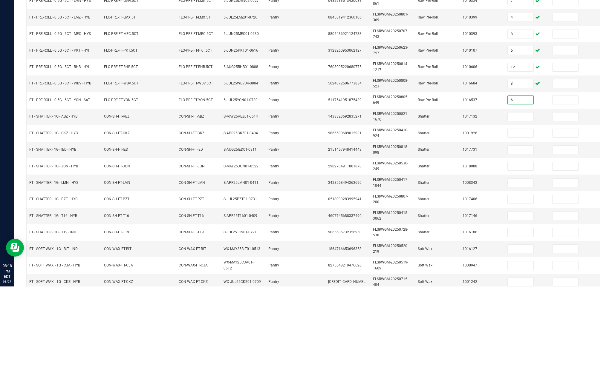
click at [458, 216] on input at bounding box center [520, 220] width 26 height 8
click at [458, 233] on input at bounding box center [520, 237] width 26 height 8
click at [458, 249] on input at bounding box center [520, 253] width 26 height 8
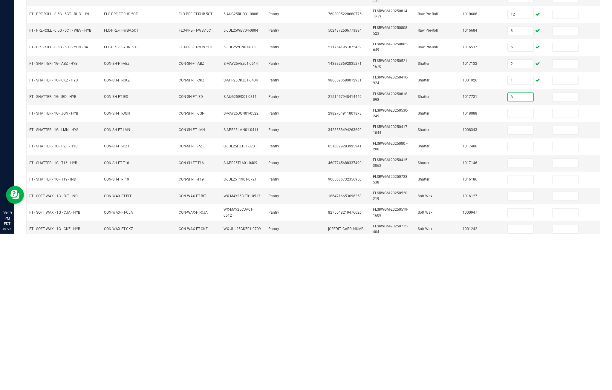
click at [458, 266] on input at bounding box center [520, 270] width 26 height 8
click at [458, 283] on input at bounding box center [520, 287] width 26 height 8
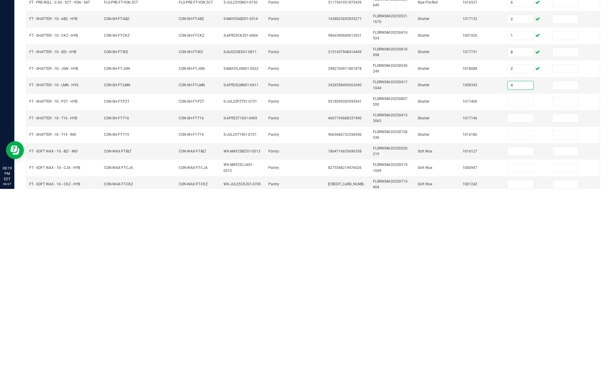
click at [458, 299] on input at bounding box center [520, 303] width 26 height 8
click at [458, 315] on input at bounding box center [520, 319] width 26 height 8
click at [458, 332] on input at bounding box center [520, 336] width 26 height 8
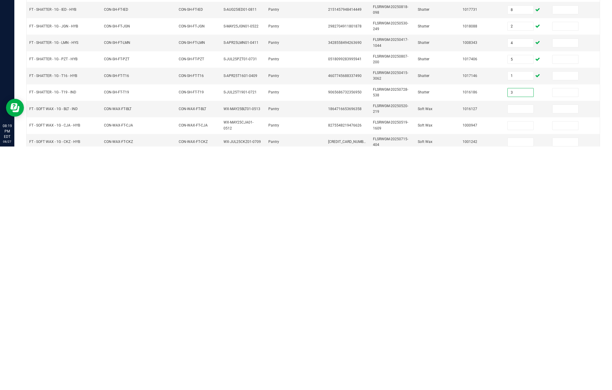
click at [458, 349] on input at bounding box center [520, 353] width 26 height 8
click at [458, 365] on input at bounding box center [520, 369] width 26 height 8
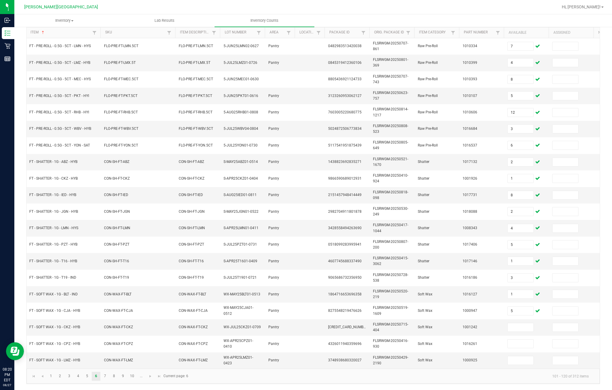
scroll to position [94, 0]
click at [458, 323] on input at bounding box center [520, 327] width 26 height 8
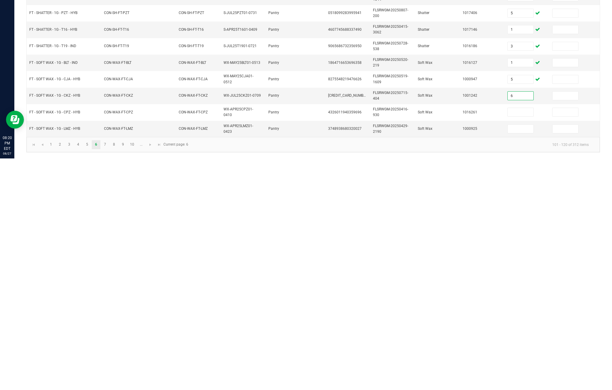
click at [458, 340] on input at bounding box center [520, 344] width 26 height 8
click at [458, 357] on input at bounding box center [520, 361] width 26 height 8
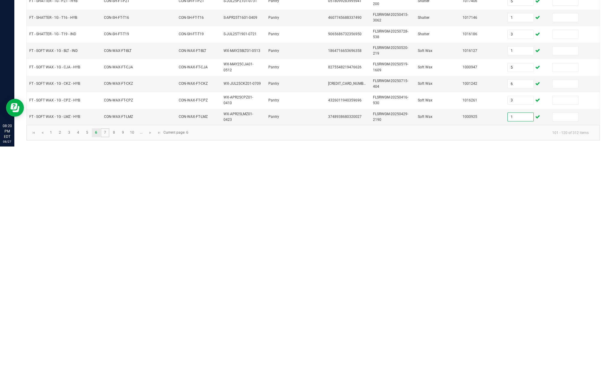
click at [109, 372] on link "7" at bounding box center [105, 376] width 9 height 9
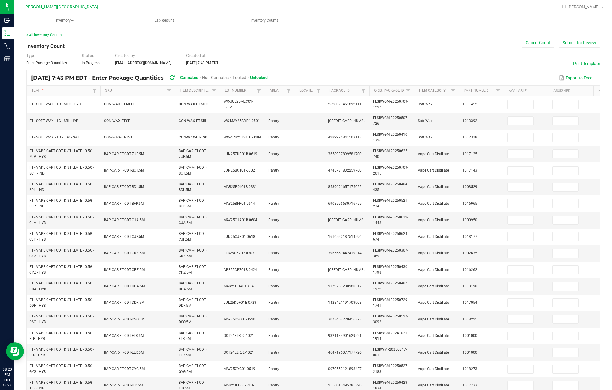
scroll to position [-1, 0]
click at [458, 100] on input at bounding box center [520, 104] width 26 height 8
click at [458, 117] on input at bounding box center [520, 121] width 26 height 8
click at [458, 134] on input at bounding box center [520, 138] width 26 height 8
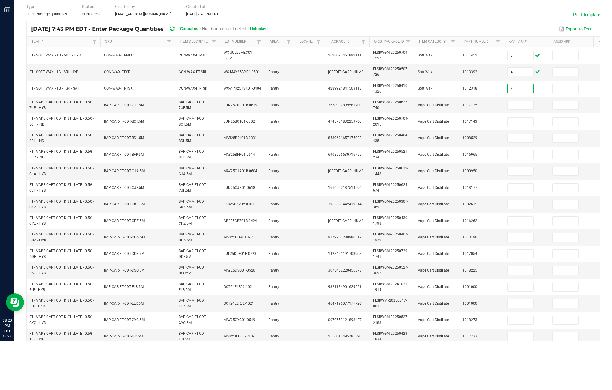
click at [458, 150] on input at bounding box center [520, 154] width 26 height 8
click at [458, 167] on input at bounding box center [520, 171] width 26 height 8
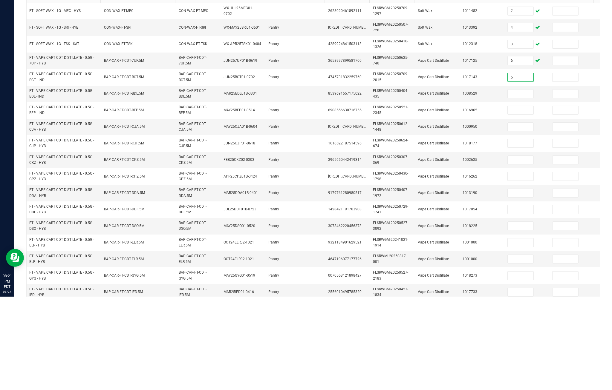
click at [458, 183] on input at bounding box center [520, 187] width 26 height 8
click at [458, 200] on input at bounding box center [520, 204] width 26 height 8
click at [458, 212] on td at bounding box center [526, 220] width 45 height 16
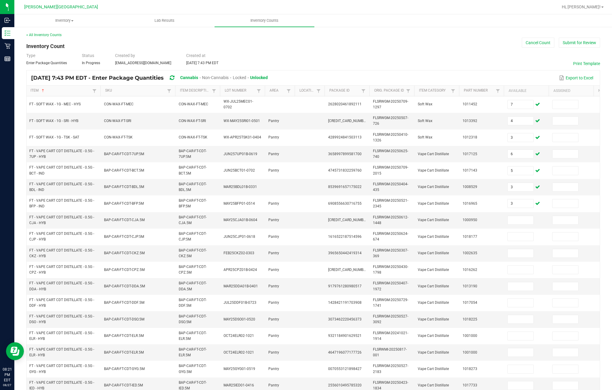
click at [458, 224] on input at bounding box center [520, 220] width 26 height 8
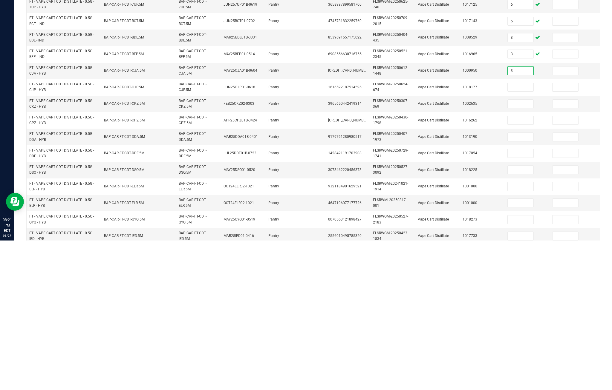
click at [458, 233] on input at bounding box center [520, 237] width 26 height 8
click at [458, 249] on input at bounding box center [520, 253] width 26 height 8
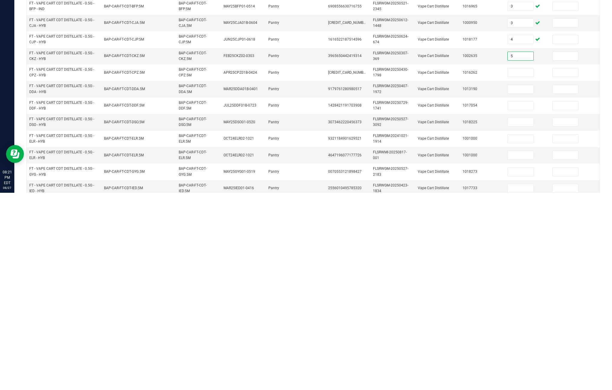
click at [458, 262] on td at bounding box center [526, 270] width 45 height 16
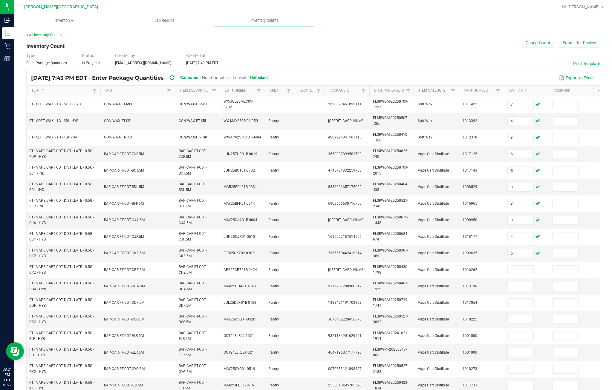
click at [458, 274] on input at bounding box center [520, 270] width 26 height 8
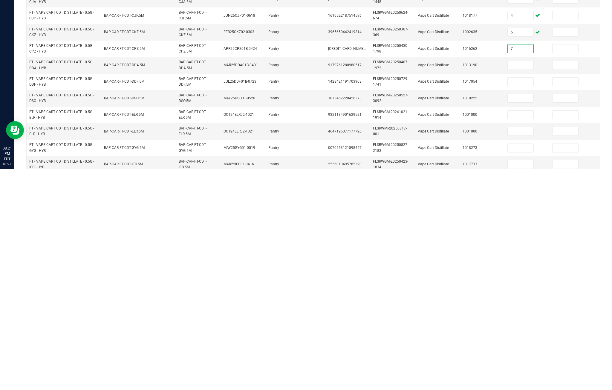
click at [458, 283] on input at bounding box center [520, 287] width 26 height 8
click at [458, 299] on input at bounding box center [520, 303] width 26 height 8
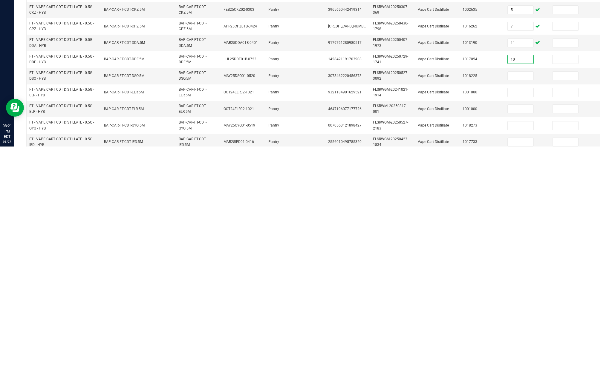
click at [458, 312] on td at bounding box center [526, 320] width 45 height 16
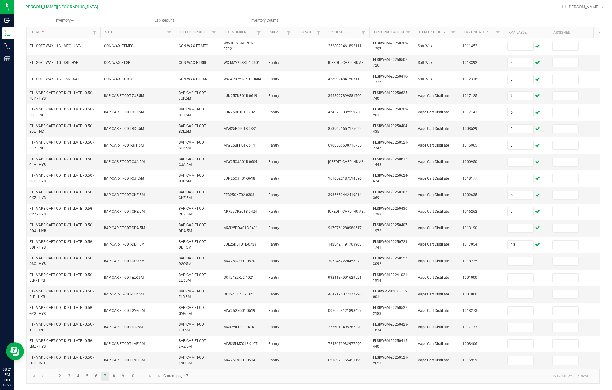
scroll to position [108, 0]
click at [458, 263] on input at bounding box center [520, 261] width 26 height 8
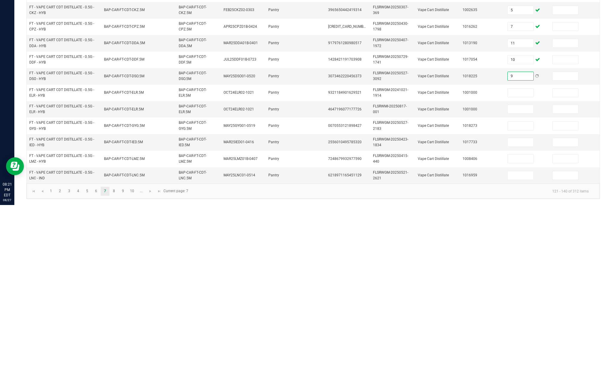
click at [458, 270] on td at bounding box center [526, 278] width 45 height 16
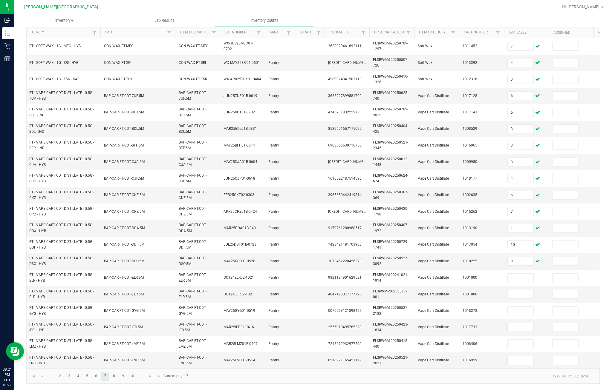
click at [458, 282] on input at bounding box center [520, 278] width 26 height 8
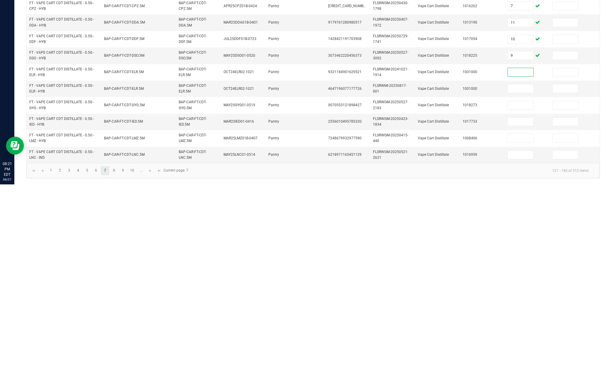
click at [458, 303] on td at bounding box center [526, 311] width 45 height 16
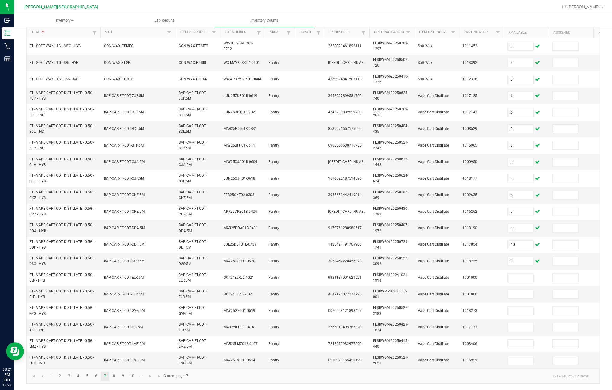
click at [458, 282] on input at bounding box center [520, 278] width 26 height 8
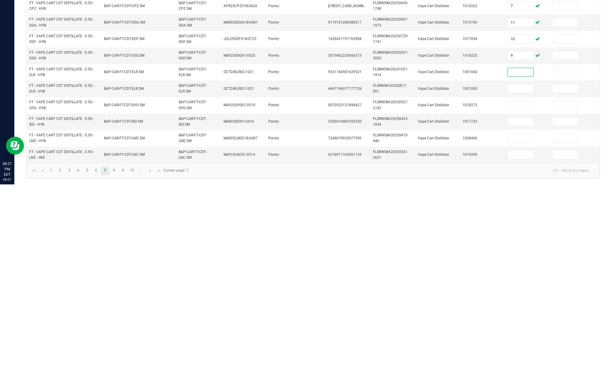
click at [458, 290] on input at bounding box center [520, 294] width 26 height 8
click at [458, 274] on input at bounding box center [520, 278] width 26 height 8
click at [458, 303] on td at bounding box center [526, 311] width 45 height 16
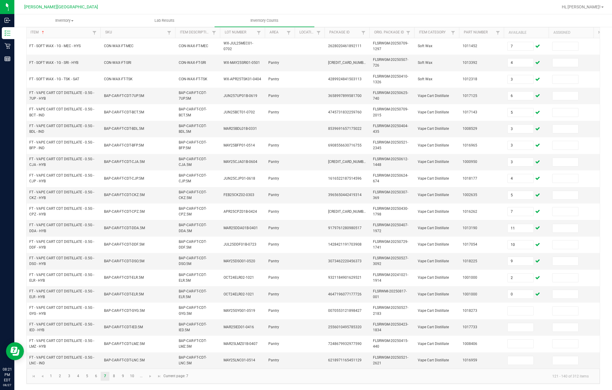
click at [458, 315] on input at bounding box center [520, 311] width 26 height 8
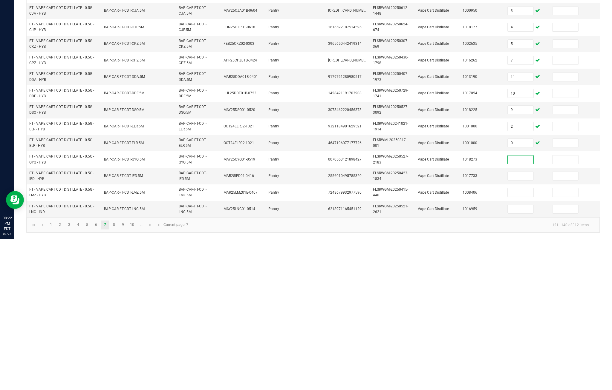
scroll to position [42, 0]
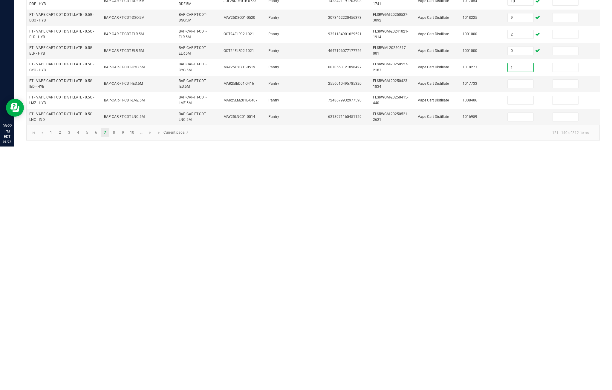
click at [458, 323] on input at bounding box center [520, 327] width 26 height 8
click at [458, 340] on input at bounding box center [520, 344] width 26 height 8
click at [458, 353] on td at bounding box center [526, 361] width 45 height 16
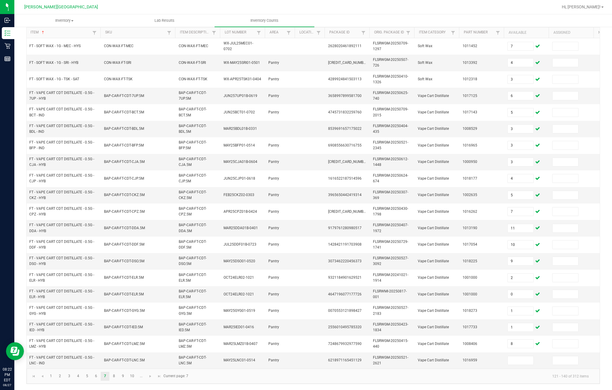
click at [458, 357] on input at bounding box center [520, 361] width 26 height 8
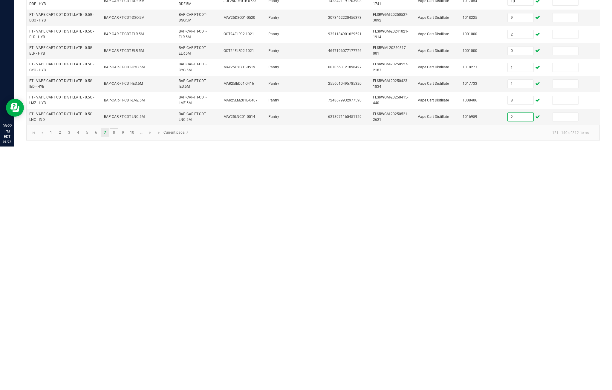
click at [118, 372] on link "8" at bounding box center [114, 376] width 9 height 9
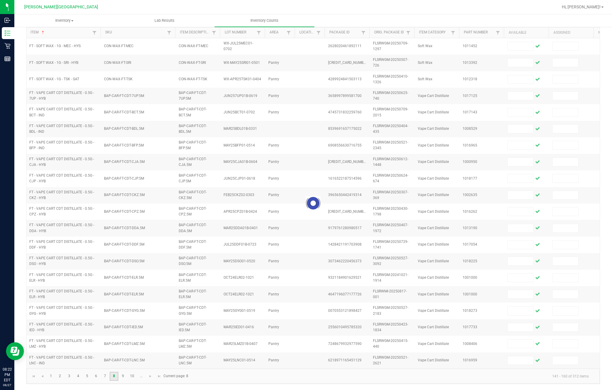
scroll to position [88, 0]
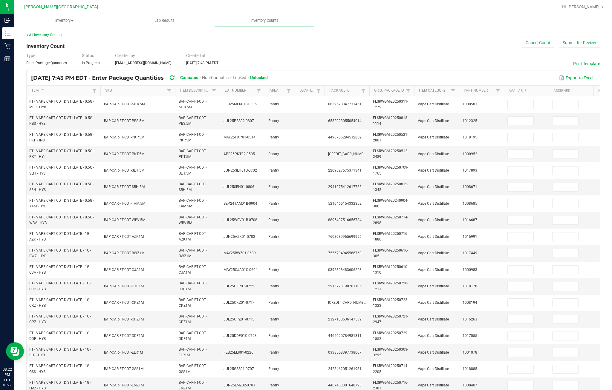
click at [458, 100] on input at bounding box center [520, 104] width 26 height 8
click at [458, 113] on td at bounding box center [526, 121] width 45 height 16
click at [458, 117] on input at bounding box center [520, 121] width 26 height 8
click at [458, 134] on input at bounding box center [520, 138] width 26 height 8
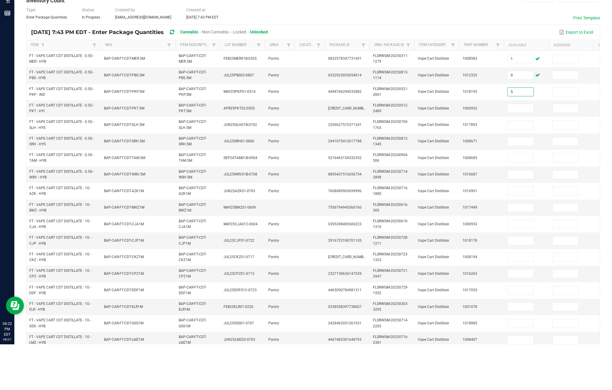
click at [458, 150] on input at bounding box center [520, 154] width 26 height 8
click at [458, 167] on input at bounding box center [520, 171] width 26 height 8
click at [458, 183] on input at bounding box center [520, 187] width 26 height 8
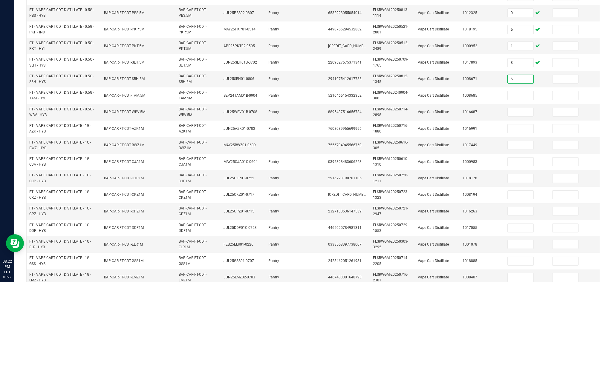
click at [458, 200] on input at bounding box center [520, 204] width 26 height 8
click at [458, 216] on input at bounding box center [520, 220] width 26 height 8
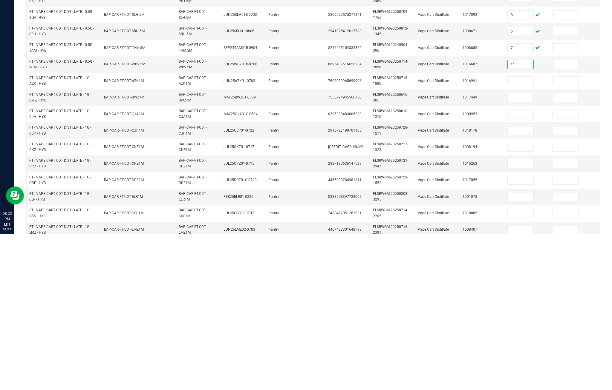
click at [458, 233] on input at bounding box center [520, 237] width 26 height 8
click at [458, 249] on input at bounding box center [520, 253] width 26 height 8
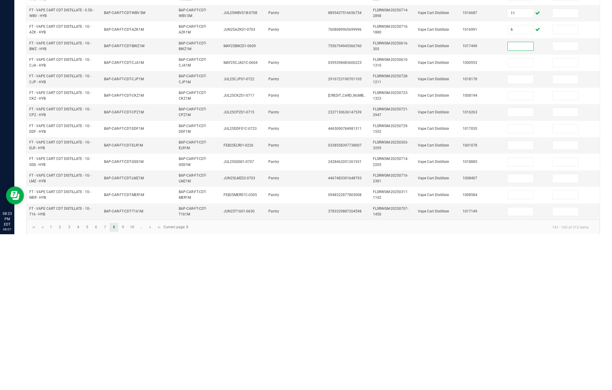
scroll to position [53, 0]
click at [458, 213] on input at bounding box center [520, 217] width 26 height 8
click at [458, 230] on input at bounding box center [520, 234] width 26 height 8
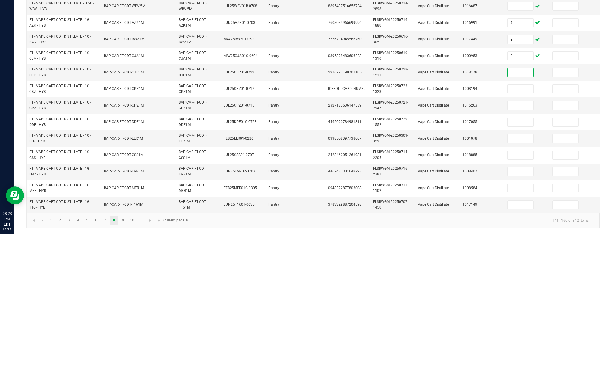
scroll to position [88, 0]
click at [458, 224] on input "3" at bounding box center [520, 228] width 26 height 8
click at [458, 241] on input at bounding box center [520, 245] width 26 height 8
click at [458, 257] on input at bounding box center [520, 261] width 26 height 8
click at [458, 274] on input at bounding box center [520, 278] width 26 height 8
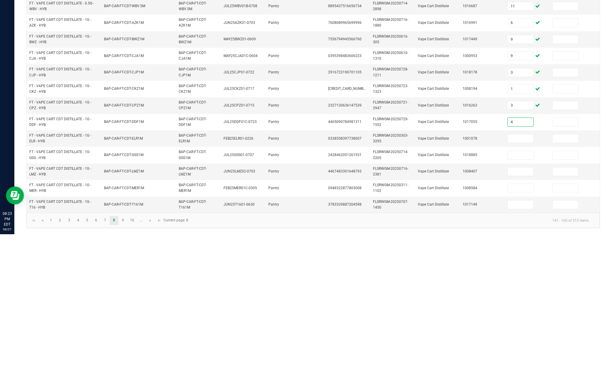
click at [458, 290] on input at bounding box center [520, 294] width 26 height 8
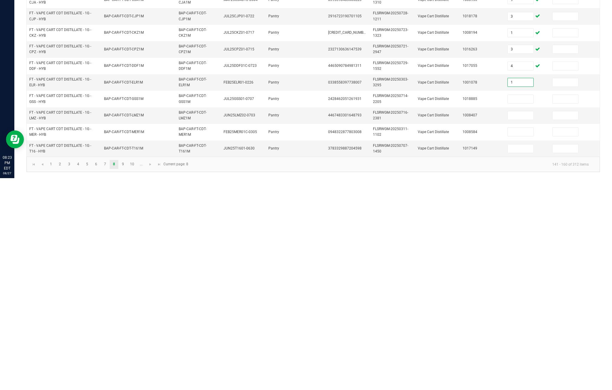
click at [458, 307] on input at bounding box center [520, 311] width 26 height 8
click at [458, 323] on input at bounding box center [520, 327] width 26 height 8
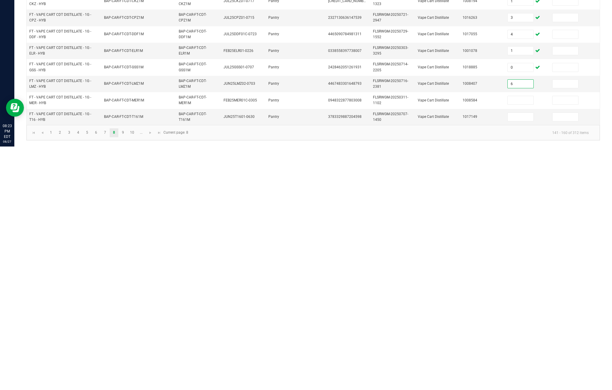
click at [458, 340] on input at bounding box center [520, 344] width 26 height 8
click at [458, 357] on input at bounding box center [520, 361] width 26 height 8
click at [127, 372] on link "9" at bounding box center [123, 376] width 9 height 9
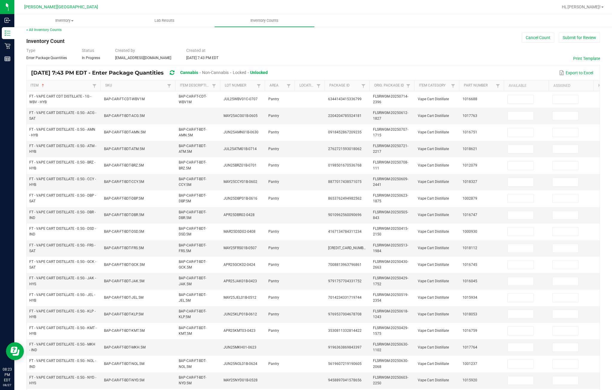
scroll to position [1, 0]
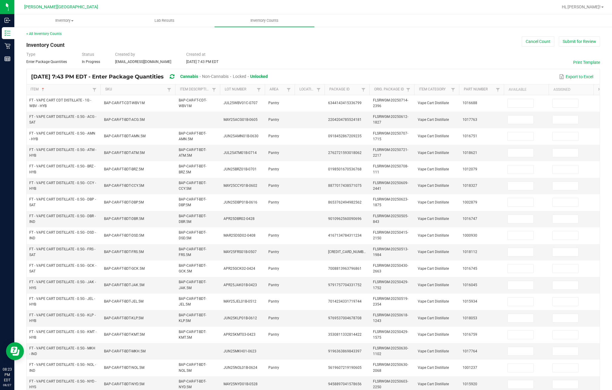
click at [458, 99] on input at bounding box center [520, 103] width 26 height 8
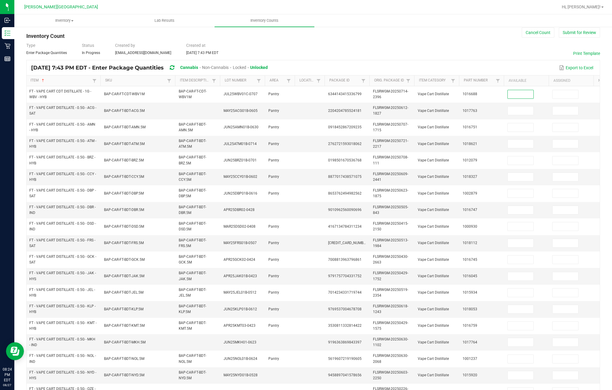
scroll to position [14, 0]
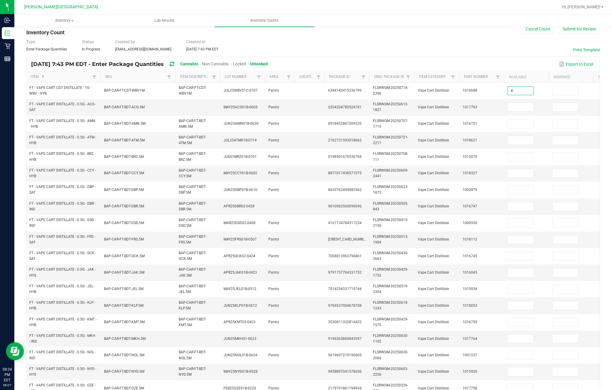
click at [458, 103] on input at bounding box center [520, 107] width 26 height 8
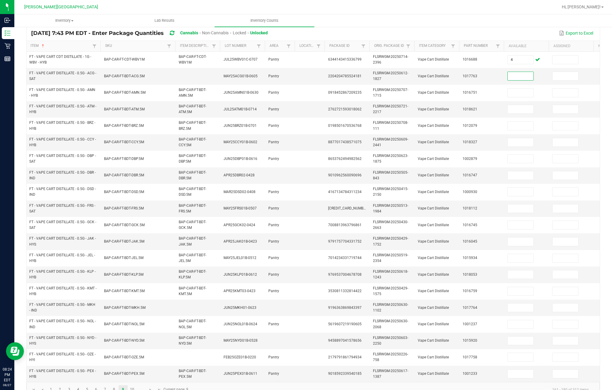
scroll to position [45, 0]
click at [458, 88] on input at bounding box center [520, 92] width 26 height 8
click at [458, 105] on input at bounding box center [520, 109] width 26 height 8
click at [458, 121] on input at bounding box center [520, 125] width 26 height 8
click at [458, 138] on input at bounding box center [520, 142] width 26 height 8
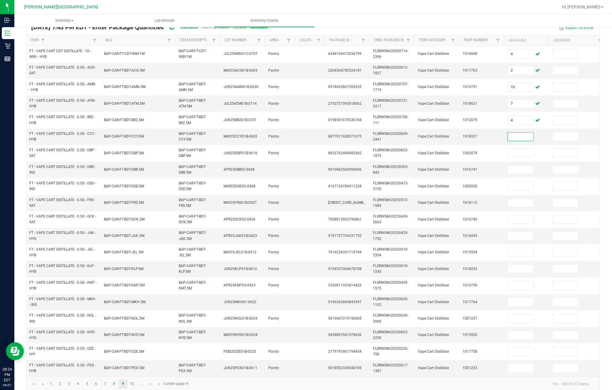
scroll to position [50, 0]
click at [458, 149] on input at bounding box center [520, 153] width 26 height 8
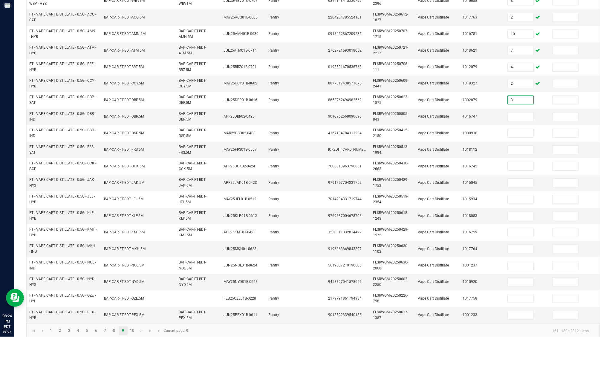
click at [458, 166] on input at bounding box center [520, 170] width 26 height 8
click at [458, 182] on input at bounding box center [520, 186] width 26 height 8
click at [458, 199] on input at bounding box center [520, 203] width 26 height 8
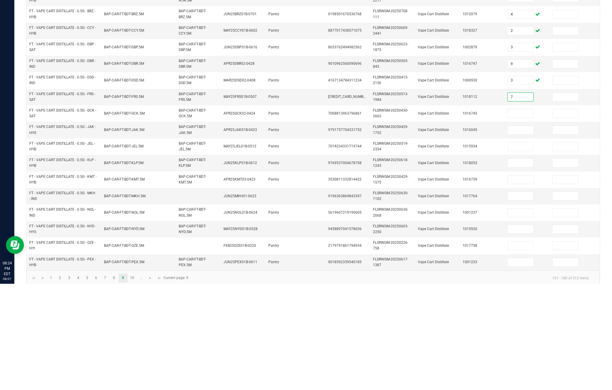
click at [458, 216] on input at bounding box center [520, 220] width 26 height 8
click at [458, 232] on input at bounding box center [520, 236] width 26 height 8
click at [458, 249] on input at bounding box center [520, 253] width 26 height 8
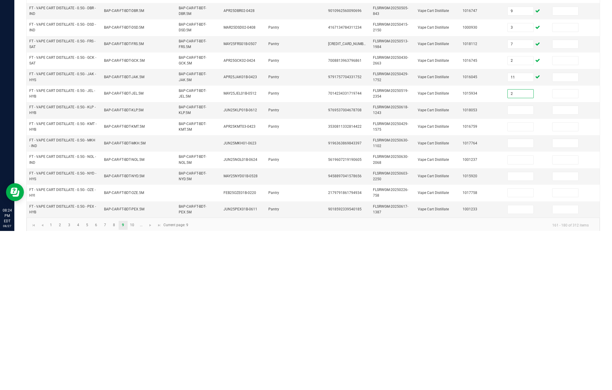
click at [458, 265] on input at bounding box center [520, 269] width 26 height 8
click at [458, 282] on input at bounding box center [520, 286] width 26 height 8
click at [458, 298] on input at bounding box center [520, 302] width 26 height 8
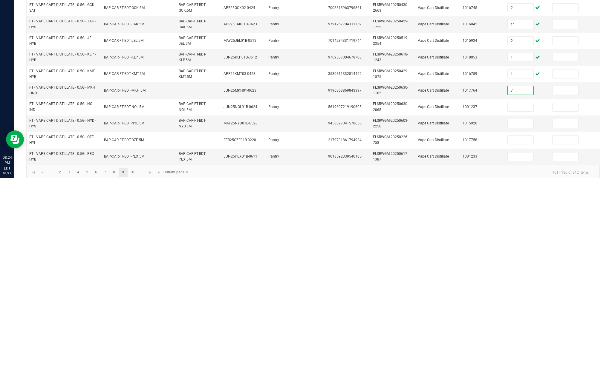
click at [458, 315] on input at bounding box center [520, 319] width 26 height 8
click at [458, 332] on input at bounding box center [520, 336] width 26 height 8
click at [458, 348] on input at bounding box center [520, 352] width 26 height 8
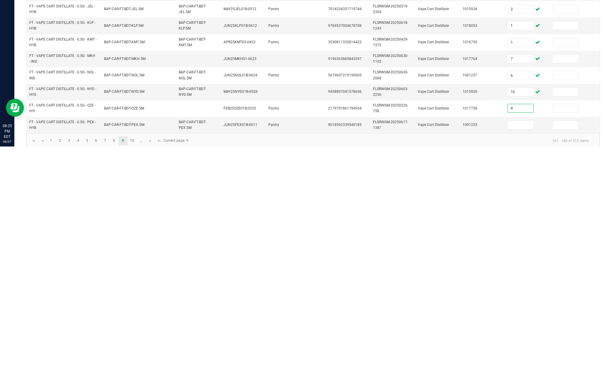
click at [458, 365] on input at bounding box center [520, 369] width 26 height 8
click at [136, 380] on link "10" at bounding box center [132, 384] width 9 height 9
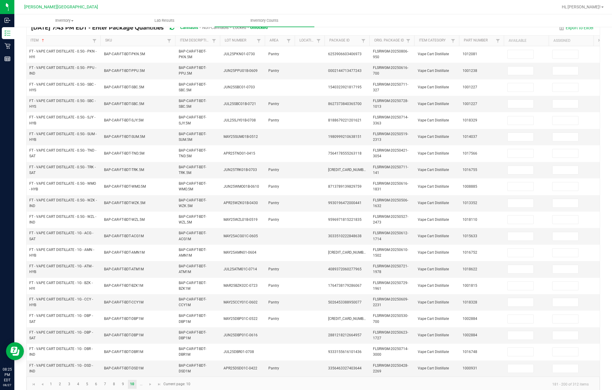
click at [458, 67] on input at bounding box center [520, 71] width 26 height 8
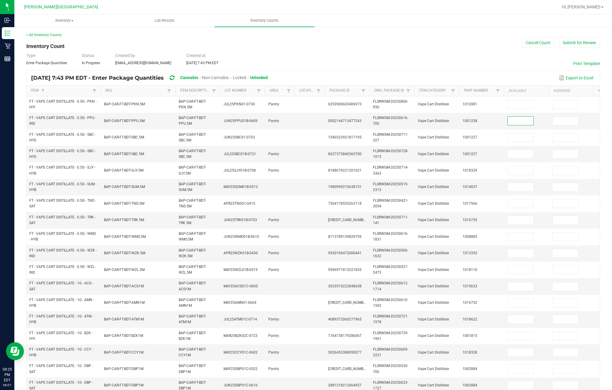
scroll to position [0, 0]
click at [458, 100] on input at bounding box center [520, 104] width 26 height 8
click at [458, 117] on input at bounding box center [520, 121] width 26 height 8
click at [458, 134] on input at bounding box center [520, 138] width 26 height 8
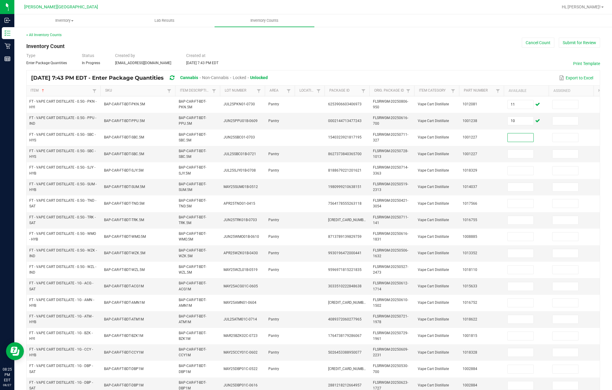
click at [458, 150] on input at bounding box center [520, 154] width 26 height 8
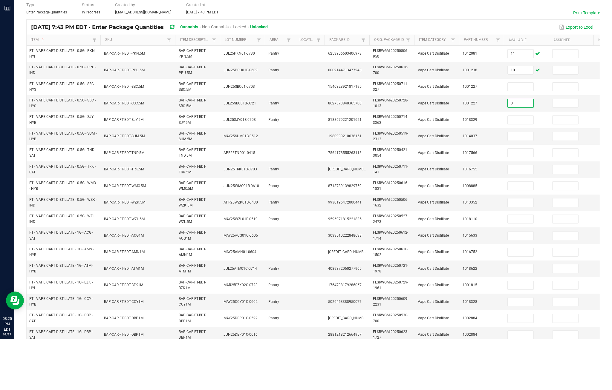
click at [458, 134] on input at bounding box center [520, 138] width 26 height 8
click at [458, 167] on input at bounding box center [520, 171] width 26 height 8
click at [458, 183] on input at bounding box center [520, 187] width 26 height 8
click at [458, 200] on input at bounding box center [520, 204] width 26 height 8
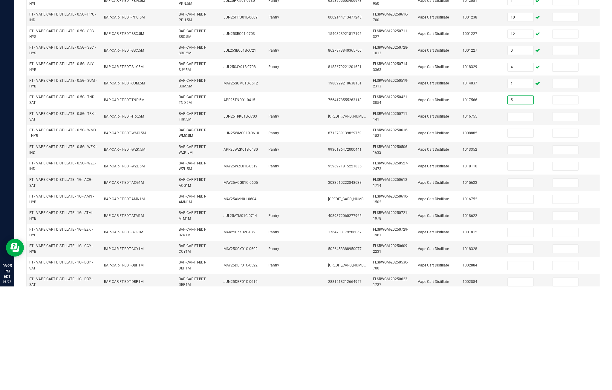
click at [458, 216] on input at bounding box center [520, 220] width 26 height 8
click at [458, 229] on td "1008885" at bounding box center [481, 237] width 45 height 16
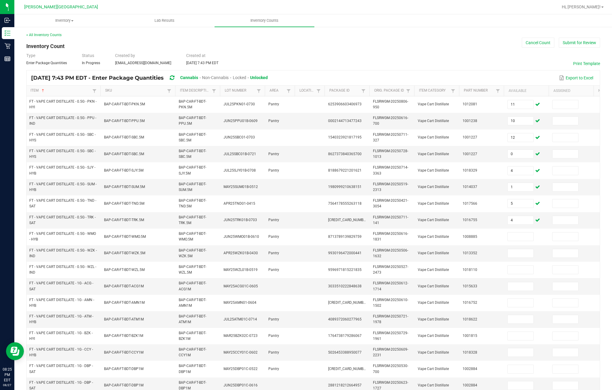
click at [458, 233] on input at bounding box center [520, 237] width 26 height 8
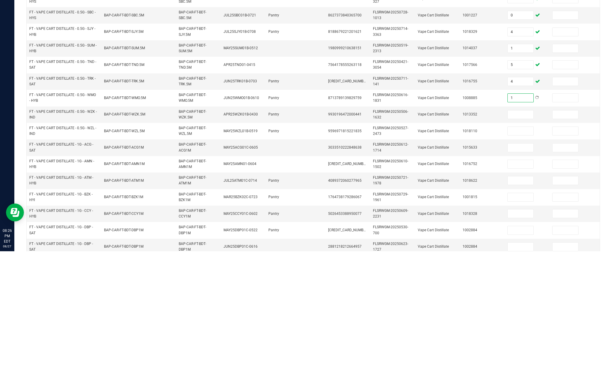
click at [458, 249] on input at bounding box center [520, 253] width 26 height 8
click at [458, 266] on input at bounding box center [520, 270] width 26 height 8
click at [458, 283] on input at bounding box center [520, 287] width 26 height 8
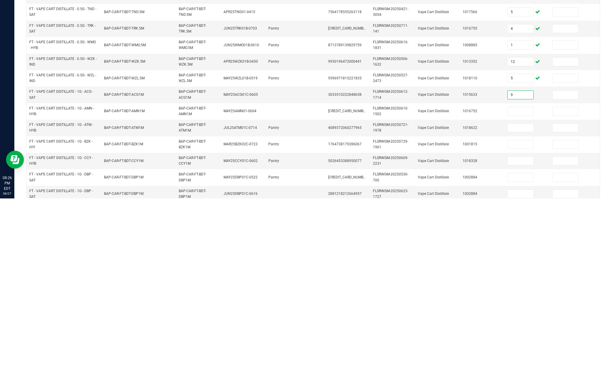
click at [458, 299] on input at bounding box center [520, 303] width 26 height 8
click at [458, 315] on input at bounding box center [520, 319] width 26 height 8
click at [458, 328] on td at bounding box center [526, 336] width 45 height 16
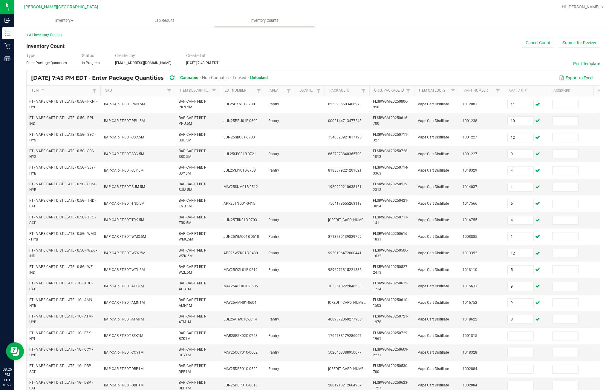
click at [458, 332] on input at bounding box center [520, 336] width 26 height 8
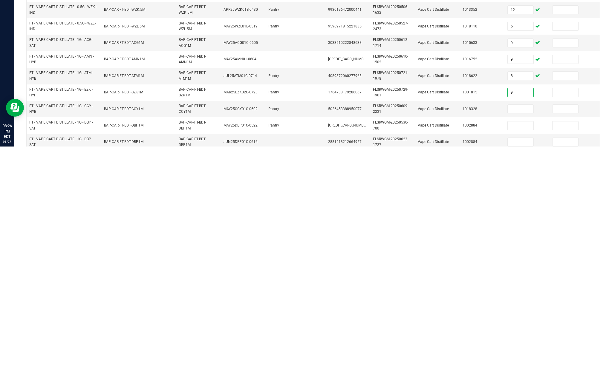
click at [458, 349] on input at bounding box center [520, 353] width 26 height 8
click at [458, 365] on input at bounding box center [520, 369] width 26 height 8
click at [458, 382] on input at bounding box center [520, 386] width 26 height 8
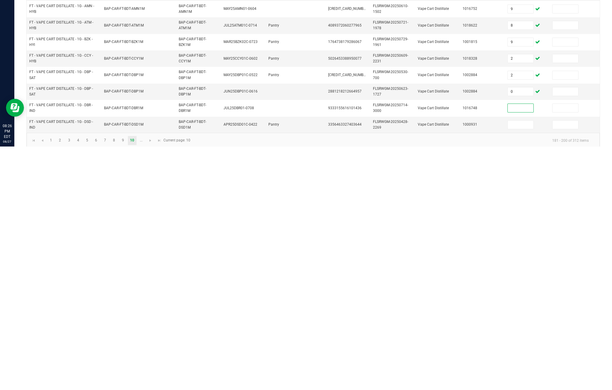
scroll to position [50, 0]
click at [458, 365] on input at bounding box center [520, 369] width 26 height 8
click at [155, 380] on link at bounding box center [150, 384] width 9 height 9
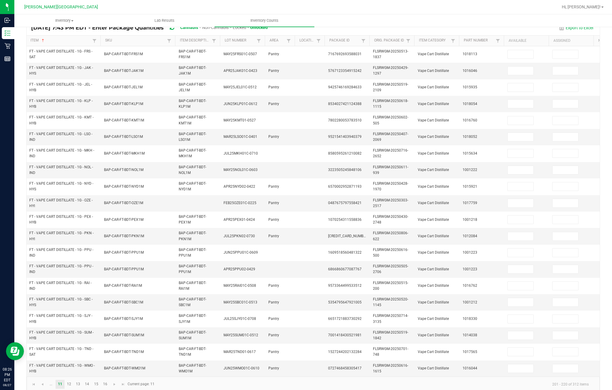
click at [458, 63] on td "1016046" at bounding box center [481, 71] width 45 height 16
click at [458, 67] on input at bounding box center [520, 71] width 26 height 8
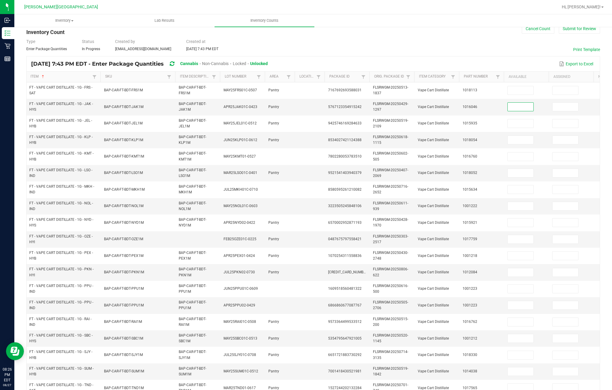
scroll to position [13, 0]
click at [458, 88] on input at bounding box center [520, 92] width 26 height 8
click at [458, 121] on input at bounding box center [520, 125] width 26 height 8
click at [458, 137] on input at bounding box center [520, 141] width 26 height 8
click at [458, 154] on input at bounding box center [520, 158] width 26 height 8
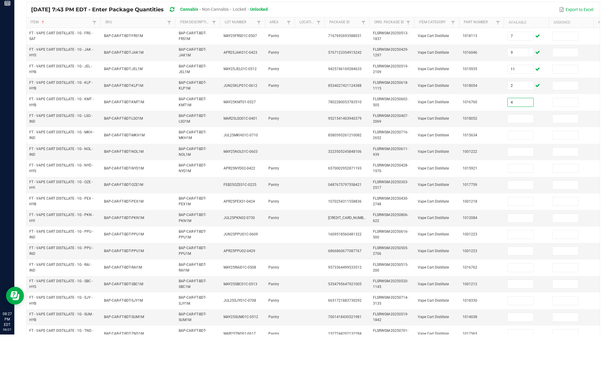
click at [458, 170] on input at bounding box center [520, 174] width 26 height 8
click at [458, 187] on input at bounding box center [520, 191] width 26 height 8
click at [458, 203] on input at bounding box center [520, 207] width 26 height 8
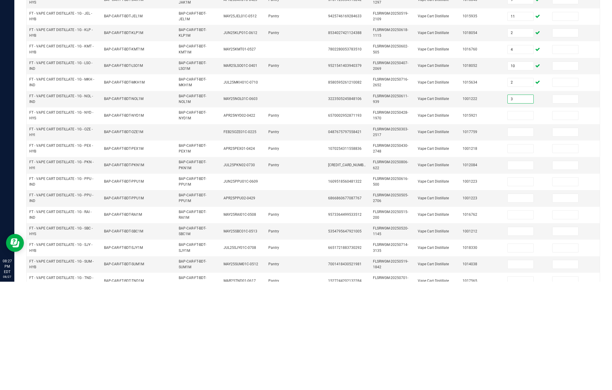
click at [458, 220] on input at bounding box center [520, 224] width 26 height 8
click at [458, 237] on input at bounding box center [520, 241] width 26 height 8
click at [458, 253] on input at bounding box center [520, 257] width 26 height 8
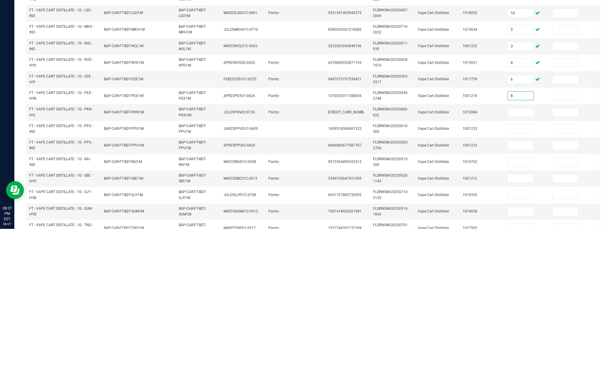
click at [458, 270] on input at bounding box center [520, 274] width 26 height 8
click at [458, 299] on td at bounding box center [526, 307] width 45 height 16
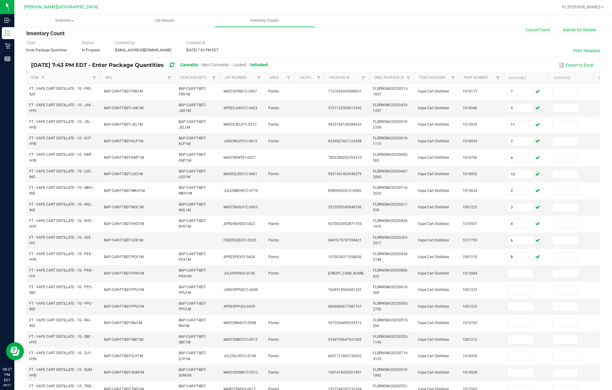
click at [458, 286] on input at bounding box center [520, 290] width 26 height 8
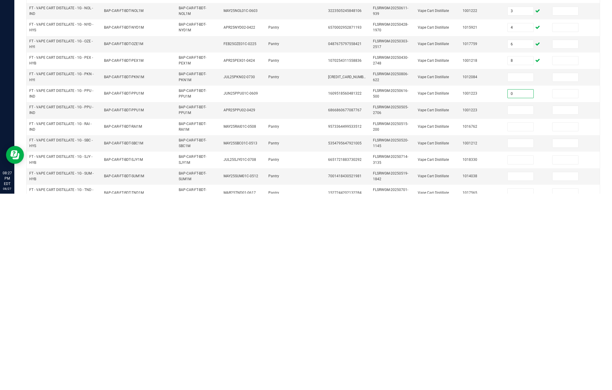
click at [458, 270] on input at bounding box center [520, 274] width 26 height 8
click at [458, 303] on input at bounding box center [520, 307] width 26 height 8
click at [458, 319] on input at bounding box center [520, 323] width 26 height 8
click at [458, 336] on input at bounding box center [520, 340] width 26 height 8
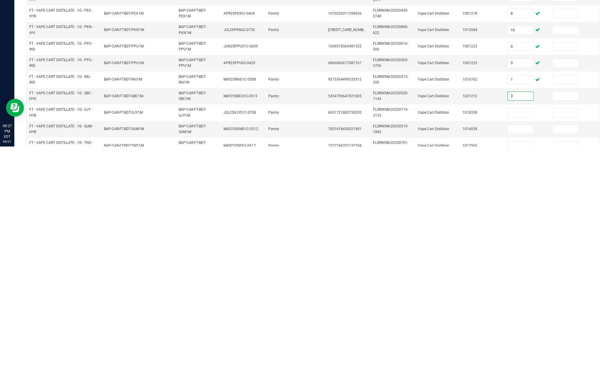
click at [458, 352] on input at bounding box center [520, 356] width 26 height 8
click at [458, 369] on input at bounding box center [520, 373] width 26 height 8
click at [458, 385] on input at bounding box center [520, 389] width 26 height 8
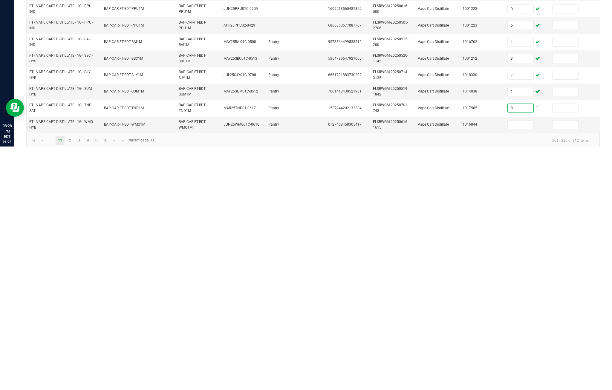
scroll to position [50, 0]
click at [458, 361] on td "1016044" at bounding box center [481, 369] width 45 height 16
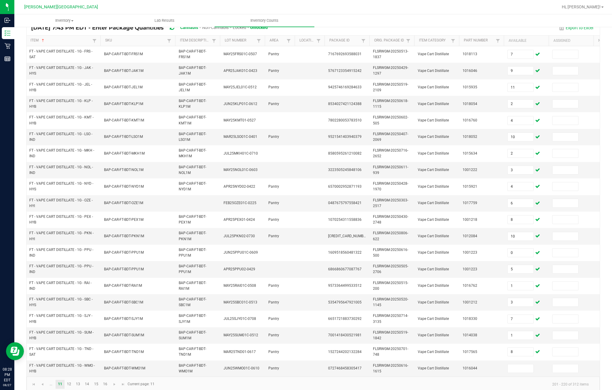
click at [458, 365] on input at bounding box center [520, 369] width 26 height 8
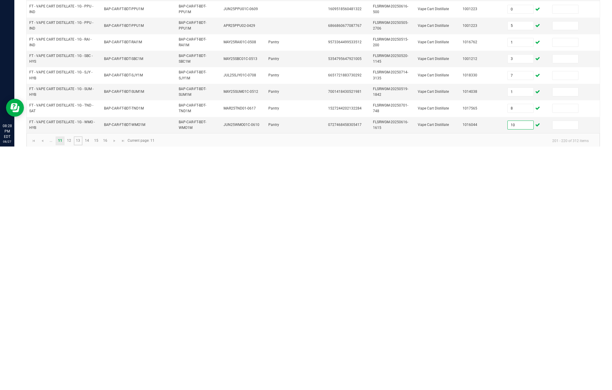
click at [82, 380] on link "13" at bounding box center [78, 384] width 9 height 9
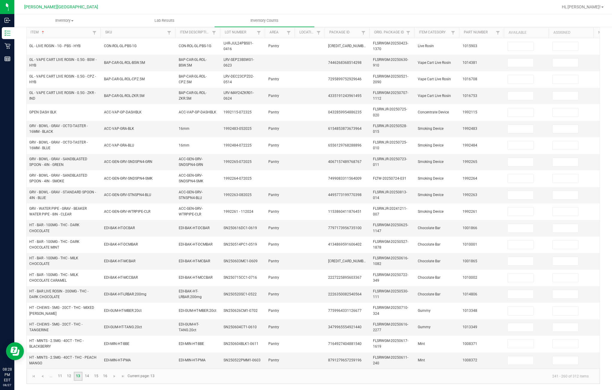
scroll to position [107, 0]
click at [81, 372] on link "13" at bounding box center [78, 376] width 9 height 9
click at [73, 372] on link "12" at bounding box center [69, 376] width 9 height 9
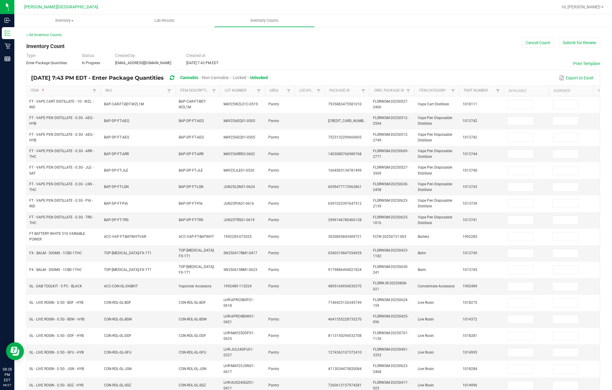
scroll to position [0, 0]
click at [458, 100] on input at bounding box center [520, 104] width 26 height 8
click at [458, 117] on input at bounding box center [520, 121] width 26 height 8
click at [458, 130] on td at bounding box center [526, 138] width 45 height 16
click at [458, 134] on input at bounding box center [520, 138] width 26 height 8
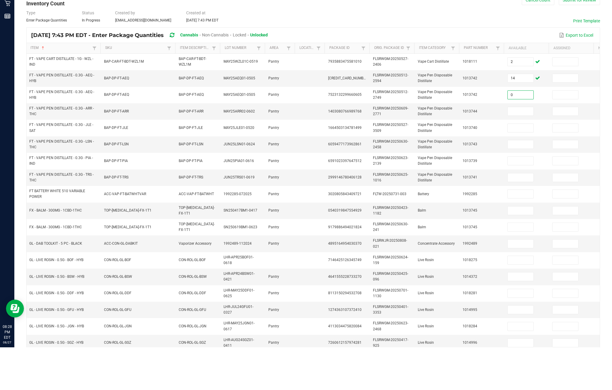
click at [458, 150] on input at bounding box center [520, 154] width 26 height 8
click at [458, 162] on td at bounding box center [526, 170] width 45 height 16
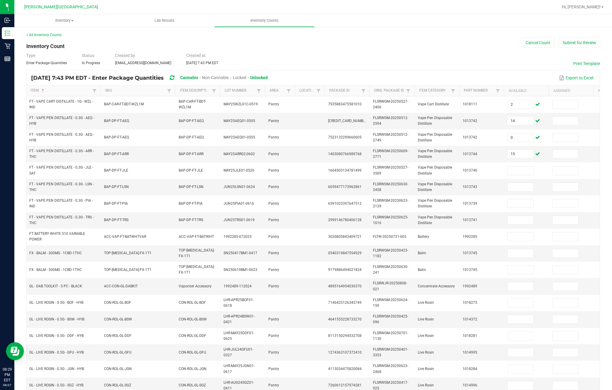
click at [458, 167] on input at bounding box center [520, 171] width 26 height 8
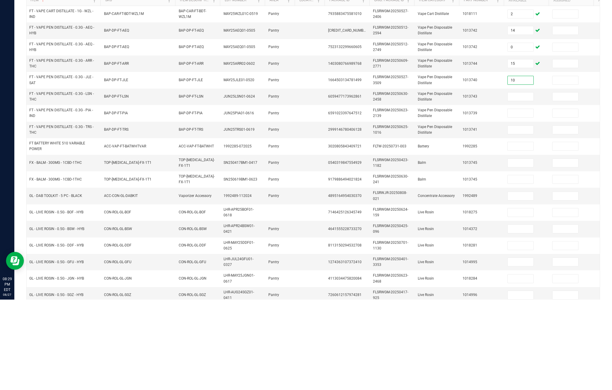
click at [458, 183] on input at bounding box center [520, 187] width 26 height 8
click at [458, 200] on input at bounding box center [520, 204] width 26 height 8
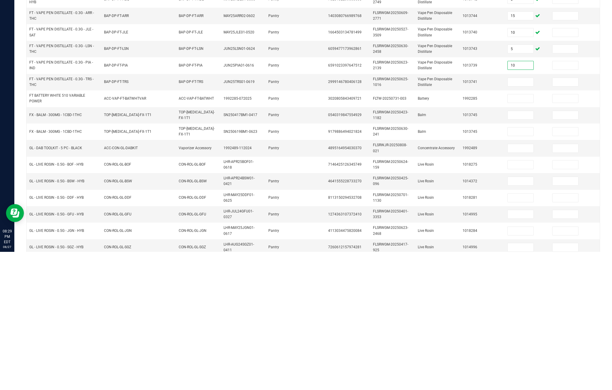
click at [458, 212] on td at bounding box center [526, 220] width 45 height 16
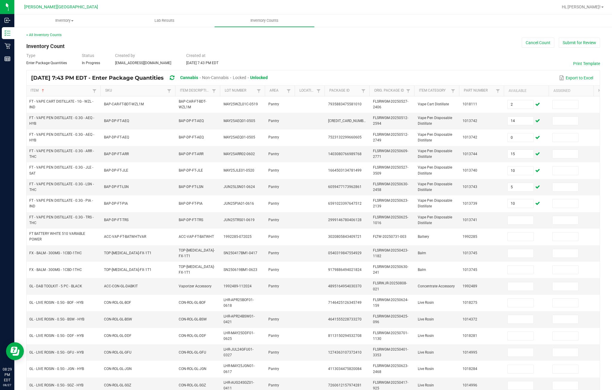
click at [458, 225] on input at bounding box center [520, 220] width 26 height 8
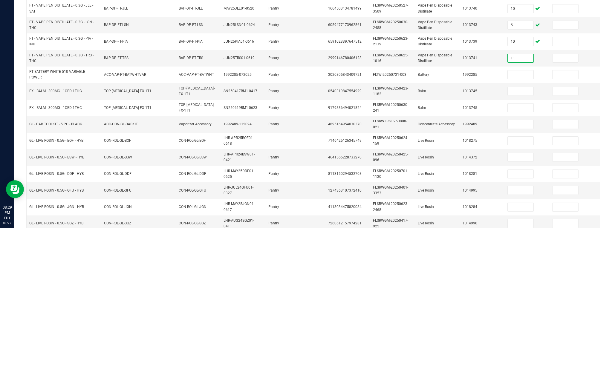
click at [458, 233] on input at bounding box center [520, 237] width 26 height 8
click at [458, 246] on td at bounding box center [526, 254] width 45 height 16
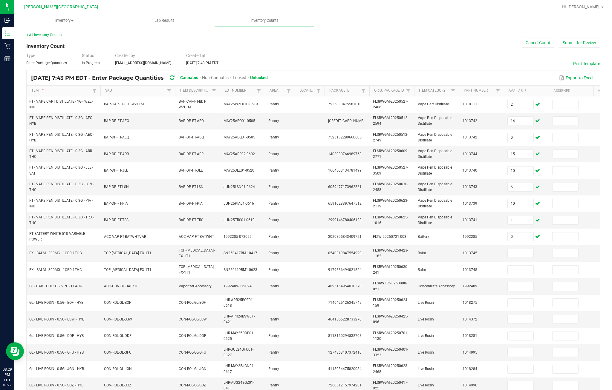
click at [458, 258] on input at bounding box center [520, 253] width 26 height 8
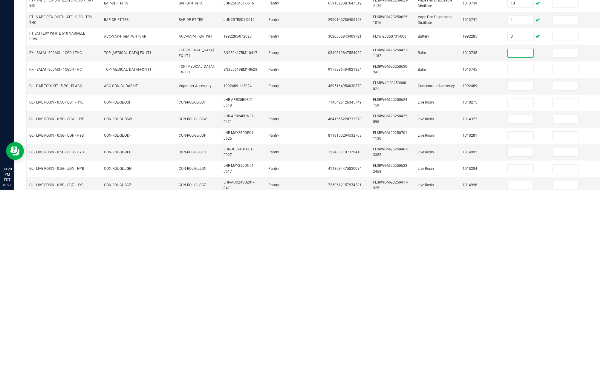
click at [458, 266] on input at bounding box center [520, 270] width 26 height 8
click at [458, 249] on input at bounding box center [520, 253] width 26 height 8
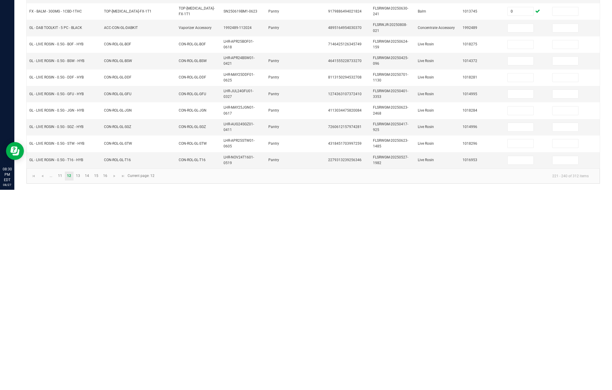
scroll to position [62, 0]
click at [458, 241] on input at bounding box center [520, 245] width 26 height 8
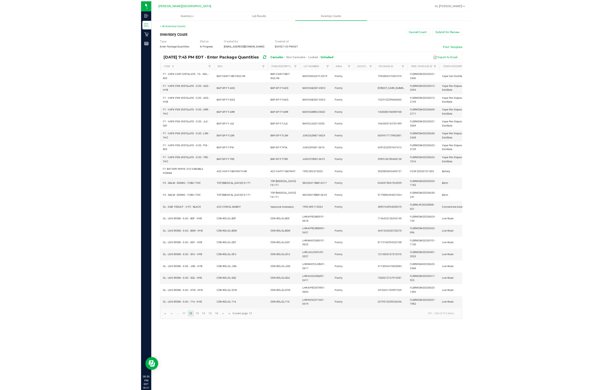
scroll to position [42, 0]
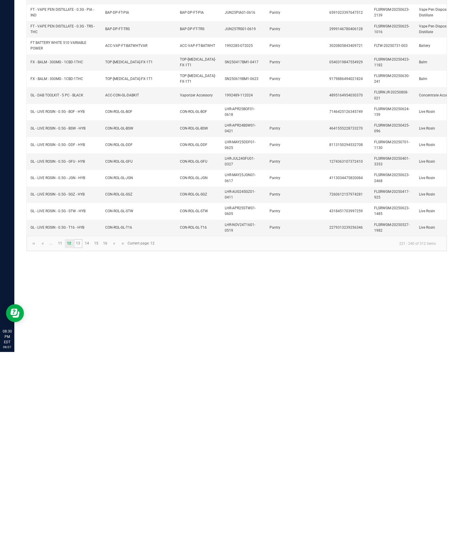
click at [82, 430] on link "13" at bounding box center [78, 434] width 9 height 9
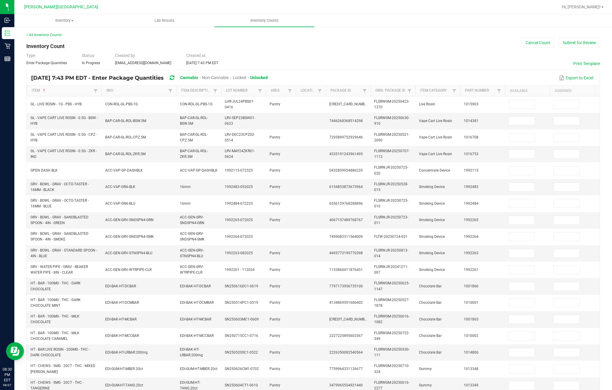
click at [458, 117] on input at bounding box center [522, 121] width 26 height 8
click at [458, 134] on input at bounding box center [522, 138] width 26 height 8
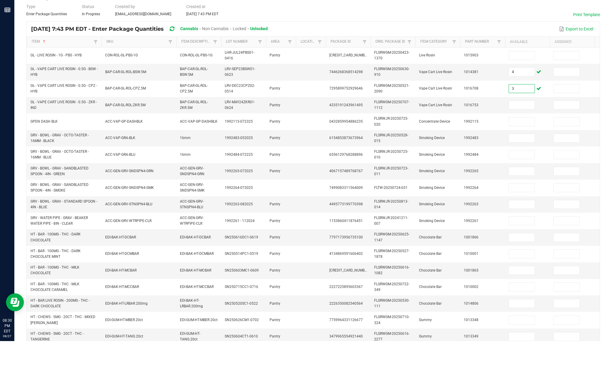
click at [458, 150] on input at bounding box center [522, 154] width 26 height 8
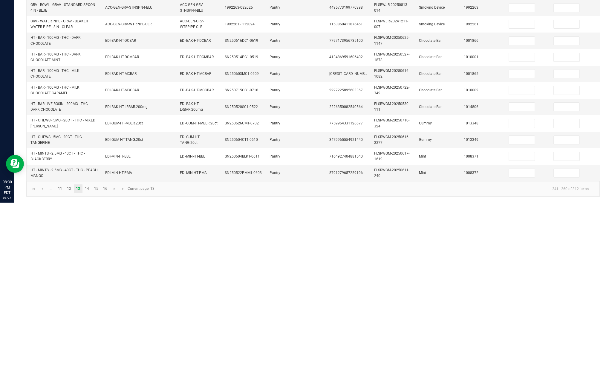
scroll to position [83, 0]
click at [458, 224] on input at bounding box center [522, 228] width 26 height 8
click at [458, 241] on input at bounding box center [522, 245] width 26 height 8
click at [458, 257] on input at bounding box center [522, 261] width 26 height 8
click at [458, 241] on input at bounding box center [522, 245] width 26 height 8
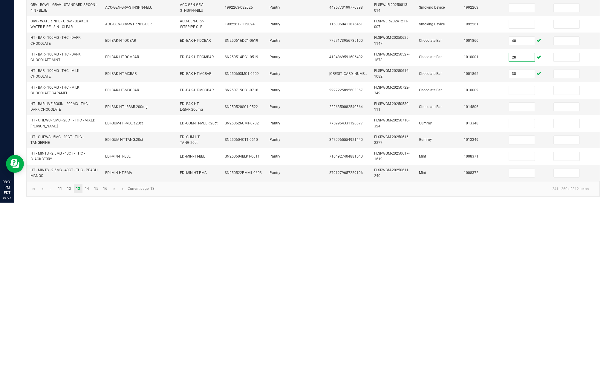
scroll to position [95, 0]
click at [458, 274] on input at bounding box center [522, 278] width 26 height 8
click at [458, 286] on td at bounding box center [527, 294] width 45 height 16
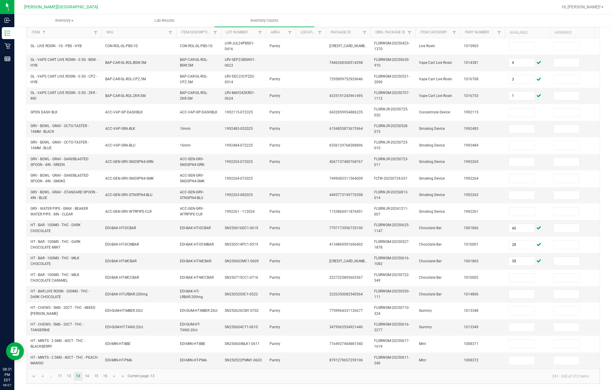
click at [458, 297] on input at bounding box center [522, 294] width 26 height 8
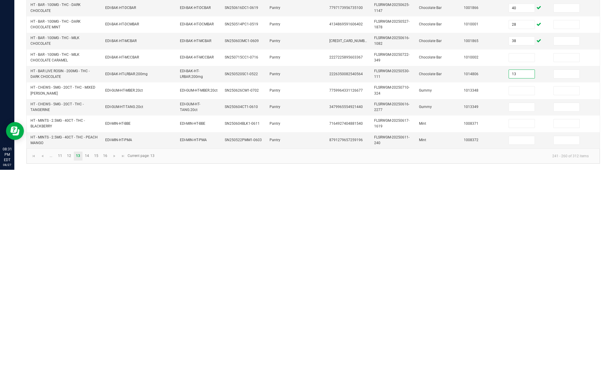
click at [458, 274] on input at bounding box center [522, 278] width 26 height 8
click at [458, 307] on input at bounding box center [522, 311] width 26 height 8
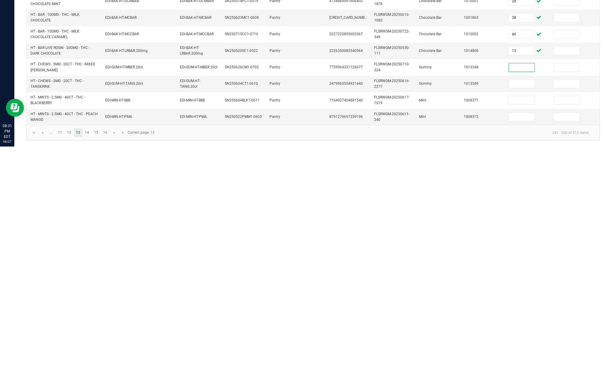
click at [458, 340] on input at bounding box center [522, 344] width 26 height 8
click at [458, 357] on input at bounding box center [522, 361] width 26 height 8
click at [458, 307] on input at bounding box center [522, 311] width 26 height 8
click at [458, 323] on input at bounding box center [522, 327] width 26 height 8
click at [458, 353] on td at bounding box center [527, 361] width 45 height 16
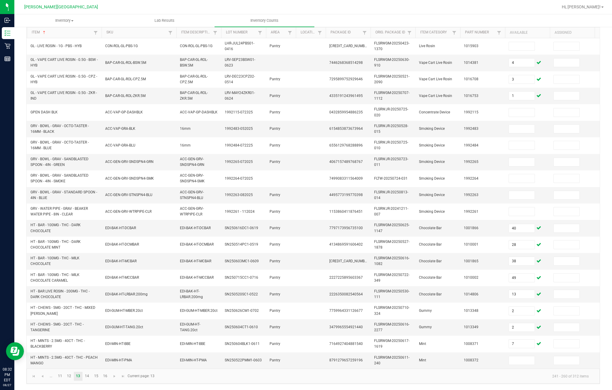
click at [458, 357] on input at bounding box center [522, 361] width 26 height 8
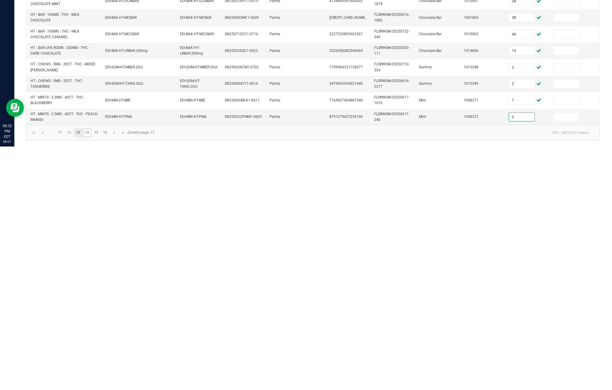
click at [91, 372] on link "14" at bounding box center [87, 376] width 9 height 9
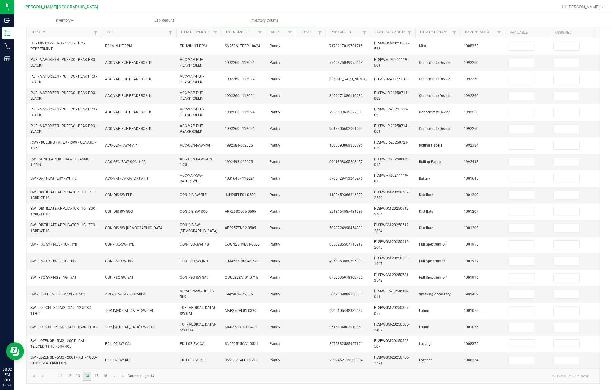
scroll to position [82, 0]
click at [458, 59] on input at bounding box center [522, 63] width 26 height 8
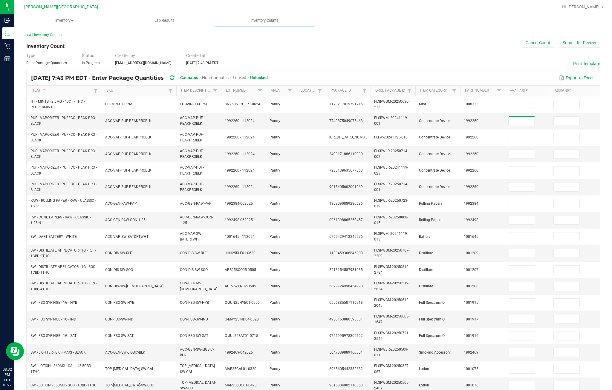
scroll to position [0, 0]
click at [458, 100] on input at bounding box center [522, 104] width 26 height 8
click at [458, 113] on td at bounding box center [527, 121] width 45 height 16
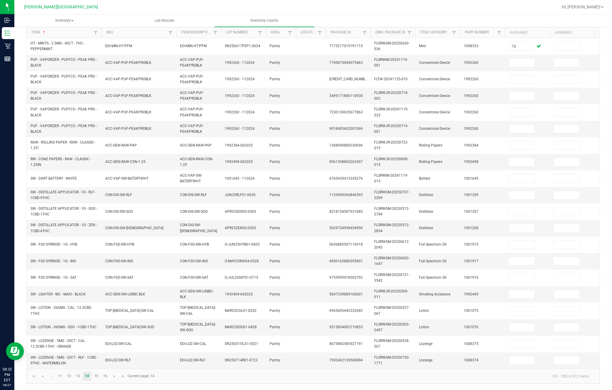
scroll to position [82, 0]
click at [458, 241] on input at bounding box center [522, 245] width 26 height 8
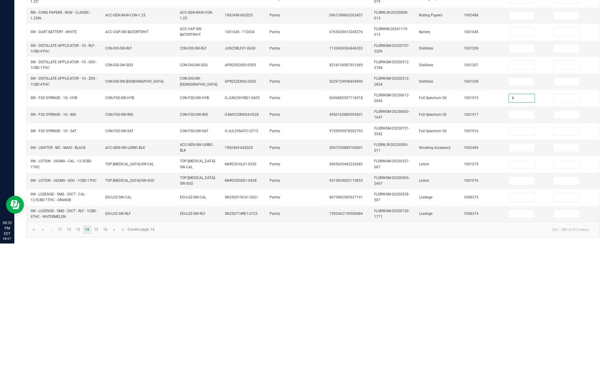
click at [458, 257] on input at bounding box center [522, 261] width 26 height 8
click at [458, 274] on input at bounding box center [522, 278] width 26 height 8
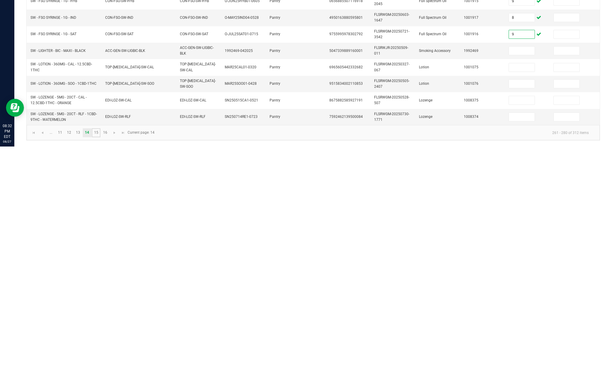
click at [100, 372] on link "15" at bounding box center [96, 376] width 9 height 9
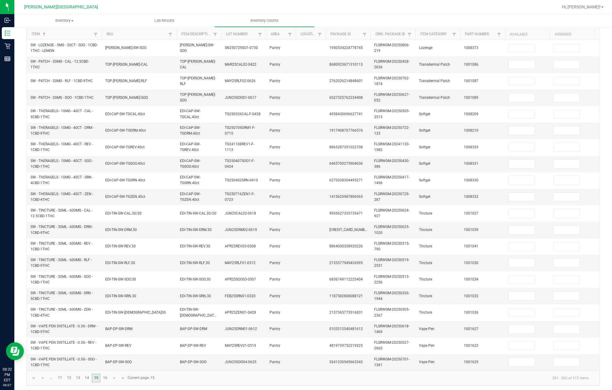
scroll to position [56, 0]
click at [109, 378] on link "16" at bounding box center [105, 378] width 9 height 9
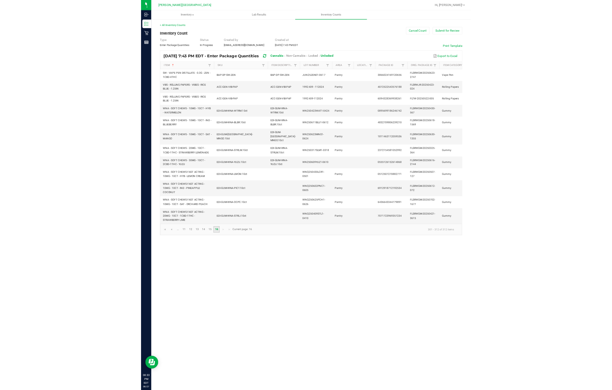
scroll to position [0, 0]
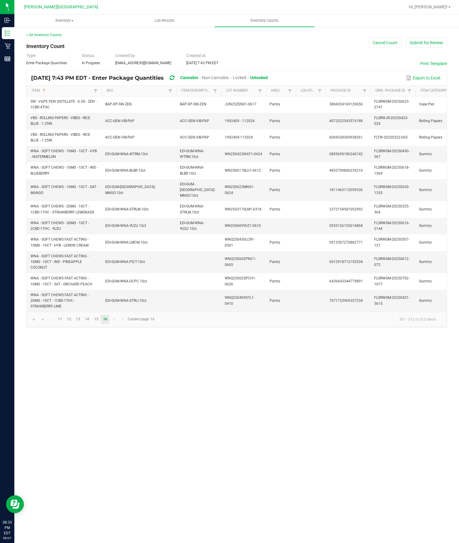
click at [426, 525] on div "Inventory All packages All inventory Waste log Create inventory Lab Results Inv…" at bounding box center [236, 278] width 444 height 529
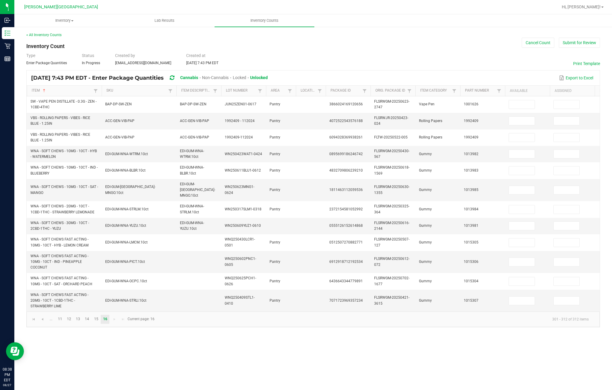
scroll to position [0, 2]
click at [458, 113] on td at bounding box center [525, 104] width 45 height 16
click at [458, 109] on input at bounding box center [520, 104] width 26 height 8
click at [458, 125] on input at bounding box center [520, 121] width 26 height 8
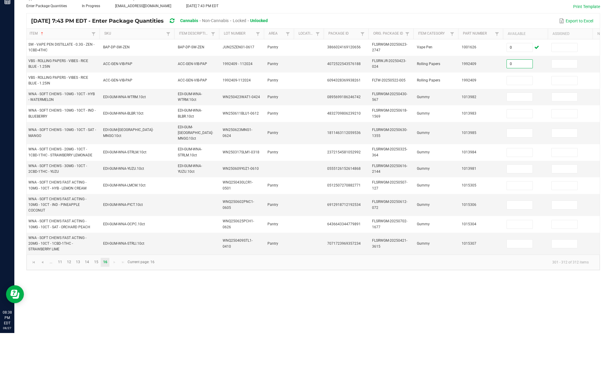
click at [458, 134] on input at bounding box center [520, 138] width 26 height 8
click at [458, 150] on input at bounding box center [520, 154] width 26 height 8
click at [458, 167] on input at bounding box center [520, 171] width 26 height 8
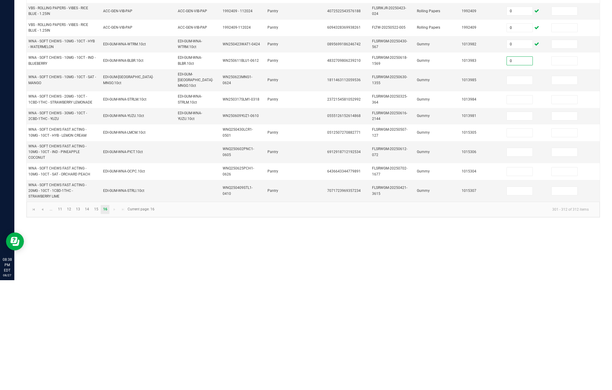
click at [458, 186] on input at bounding box center [520, 190] width 26 height 8
click at [458, 205] on input at bounding box center [520, 209] width 26 height 8
click at [458, 222] on input at bounding box center [520, 226] width 26 height 8
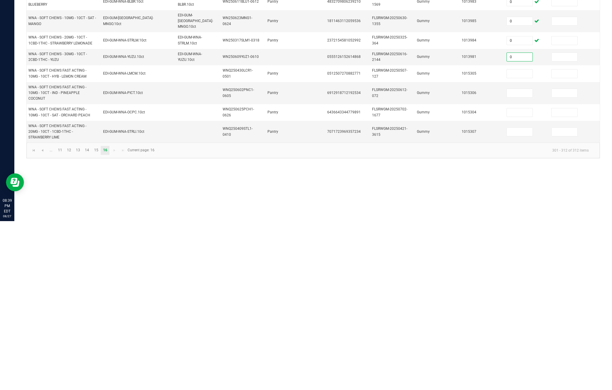
click at [458, 239] on input at bounding box center [520, 243] width 26 height 8
click at [458, 258] on input at bounding box center [520, 262] width 26 height 8
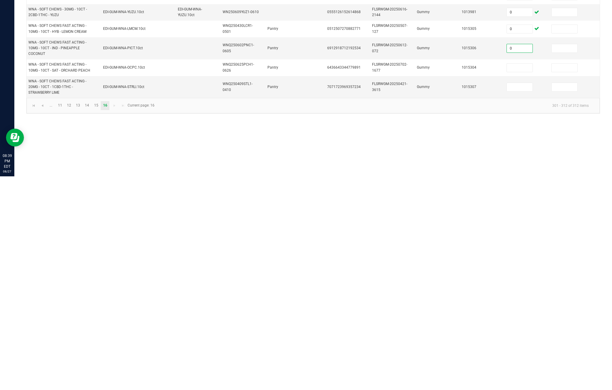
click at [458, 277] on input at bounding box center [520, 281] width 26 height 8
click at [458, 297] on input at bounding box center [520, 301] width 26 height 8
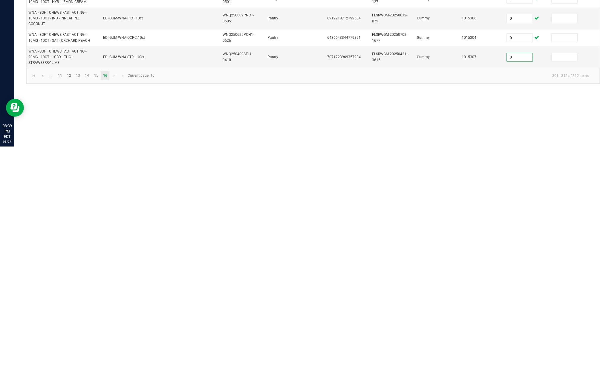
click at [458, 117] on div "Inventory All packages All inventory Waste log Create inventory Lab Results Inv…" at bounding box center [312, 202] width 597 height 376
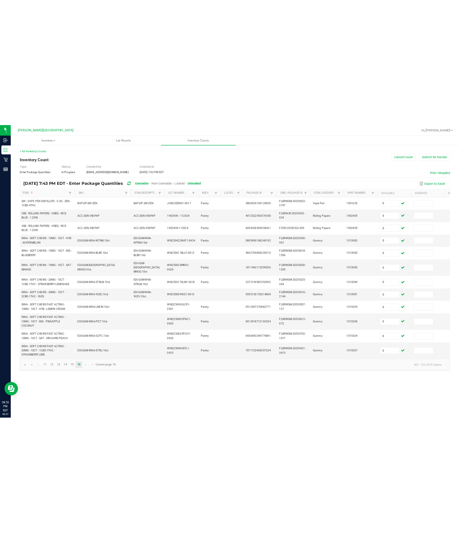
scroll to position [0, 0]
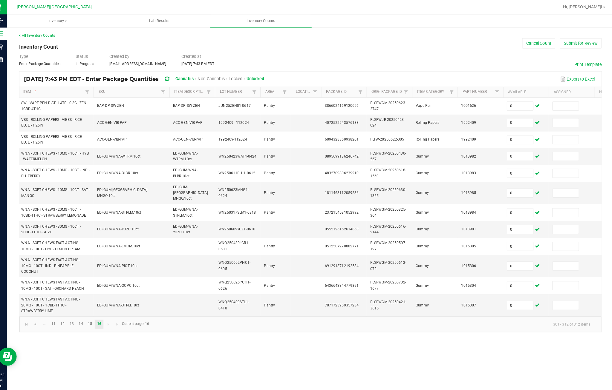
click at [457, 324] on kendo-pager-info "301 - 312 of 312 items" at bounding box center [375, 320] width 435 height 10
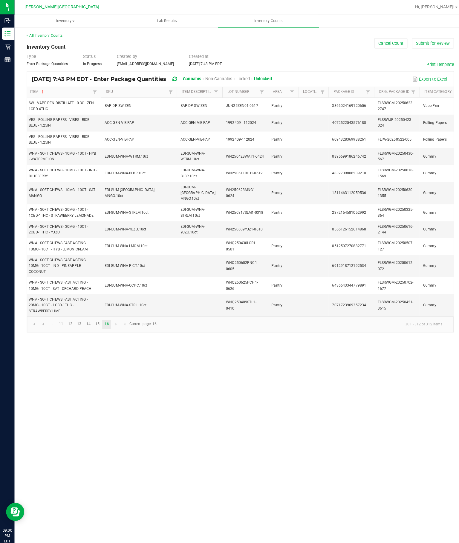
click at [276, 21] on span "Inventory Counts" at bounding box center [264, 20] width 44 height 5
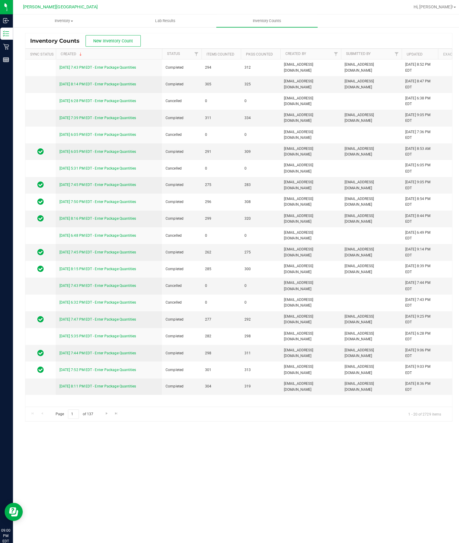
click at [154, 509] on div "Inventory All packages All inventory Waste log Create inventory Lab Results Inv…" at bounding box center [236, 278] width 444 height 529
click at [126, 507] on div "Inventory All packages All inventory Waste log Create inventory Lab Results Inv…" at bounding box center [236, 278] width 444 height 529
